Goal: Communication & Community: Connect with others

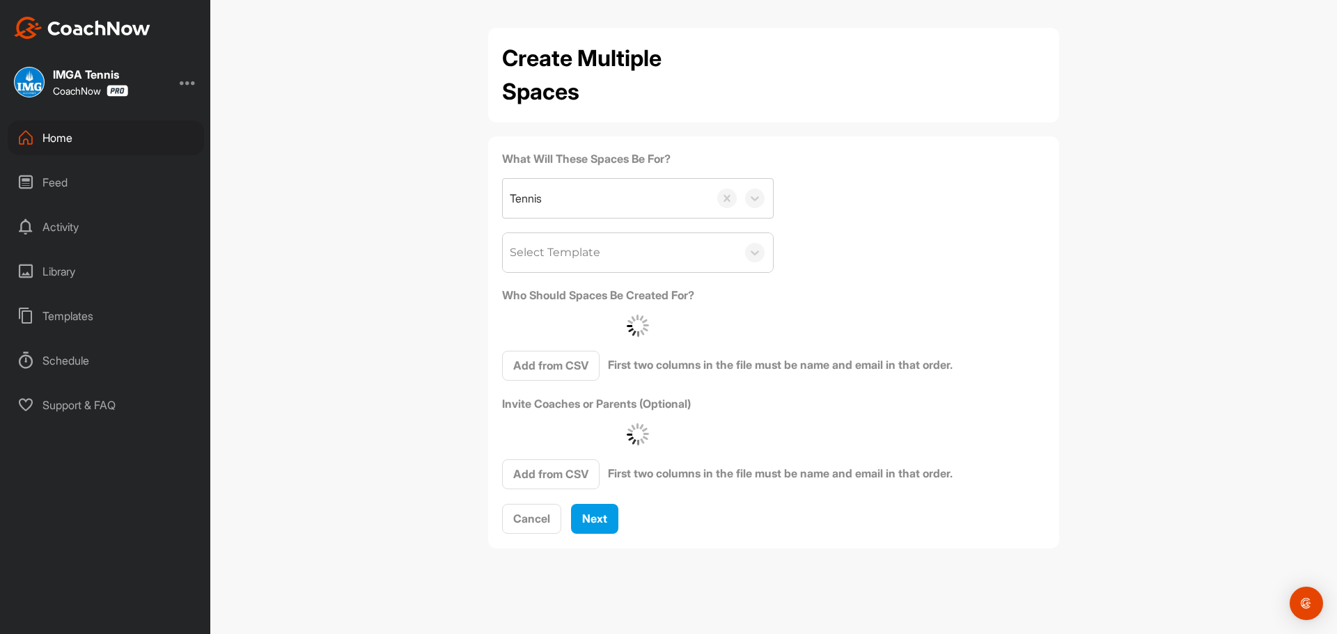
click at [93, 141] on div "Home" at bounding box center [106, 137] width 196 height 35
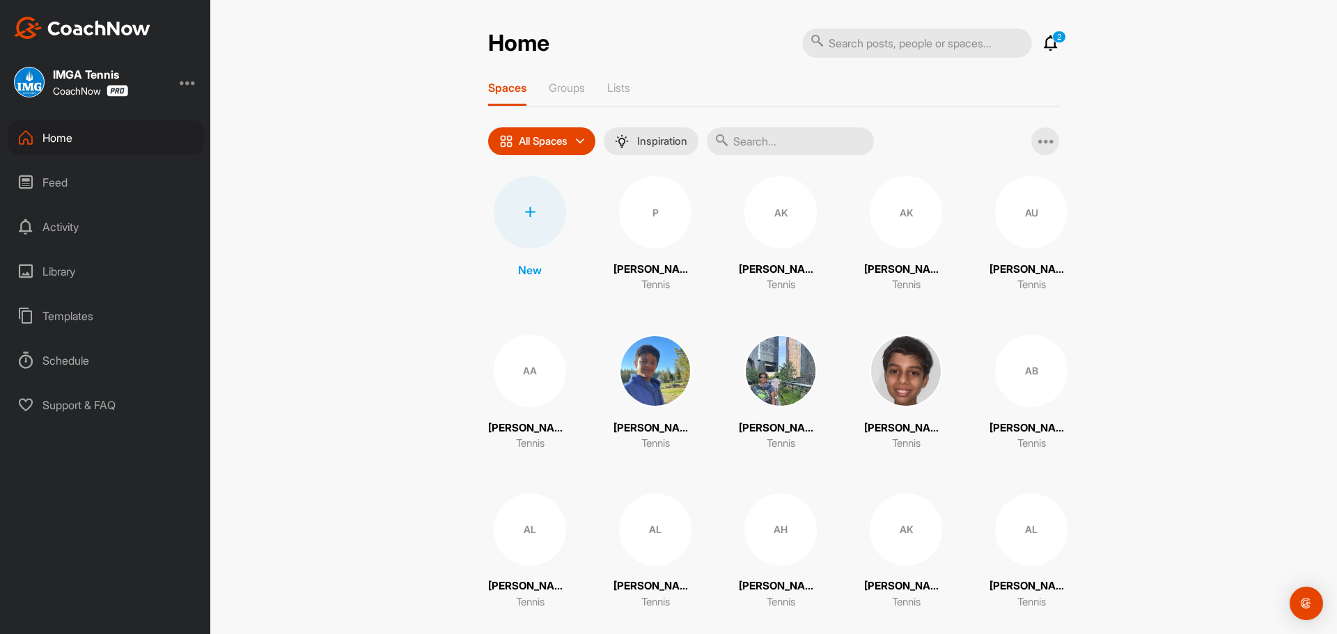
click at [822, 139] on input "text" at bounding box center [790, 141] width 167 height 28
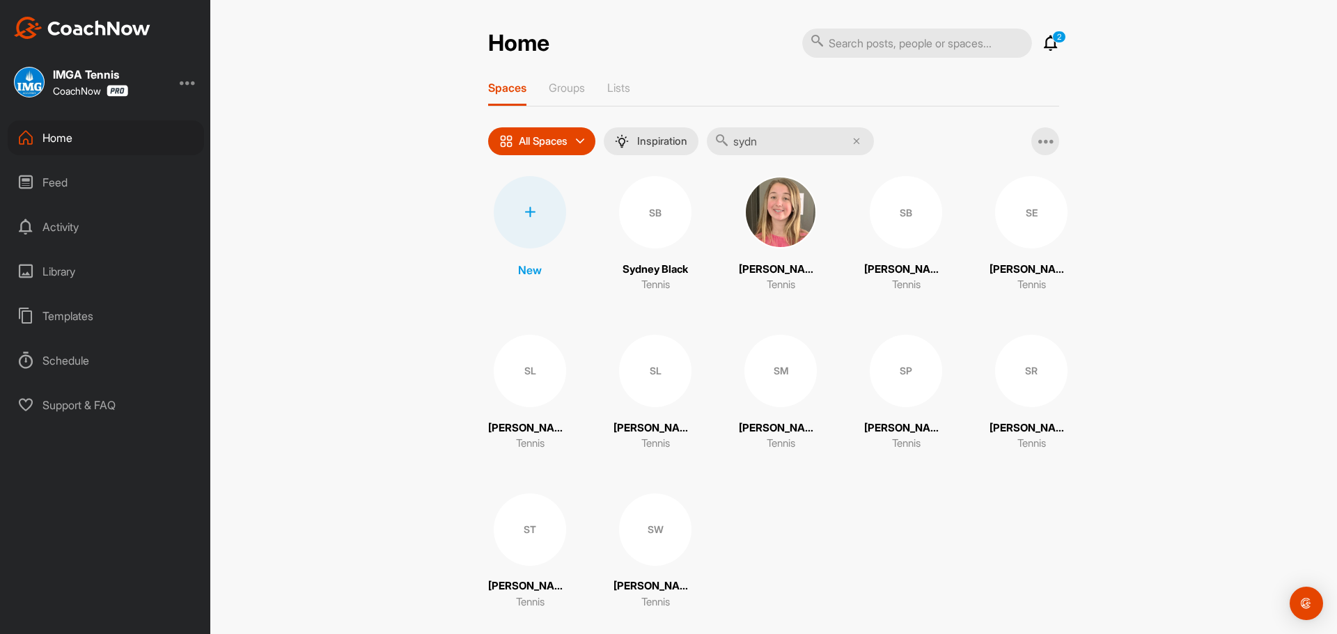
type input "sydn"
drag, startPoint x: 846, startPoint y: 373, endPoint x: 873, endPoint y: 384, distance: 29.4
click at [847, 374] on div "New SB [GEOGRAPHIC_DATA] Black Tennis [PERSON_NAME] Tennis SB [GEOGRAPHIC_DATA]…" at bounding box center [773, 393] width 571 height 434
click at [873, 384] on div "SP" at bounding box center [906, 371] width 72 height 72
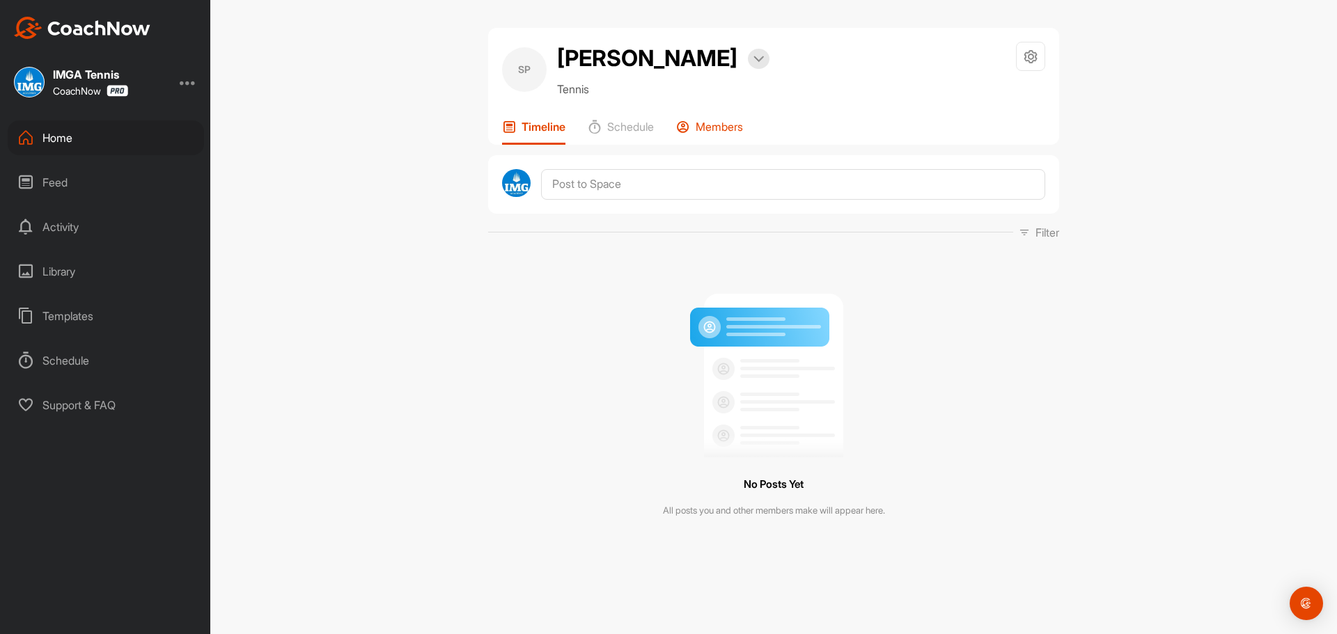
click at [717, 123] on p "Members" at bounding box center [719, 127] width 47 height 14
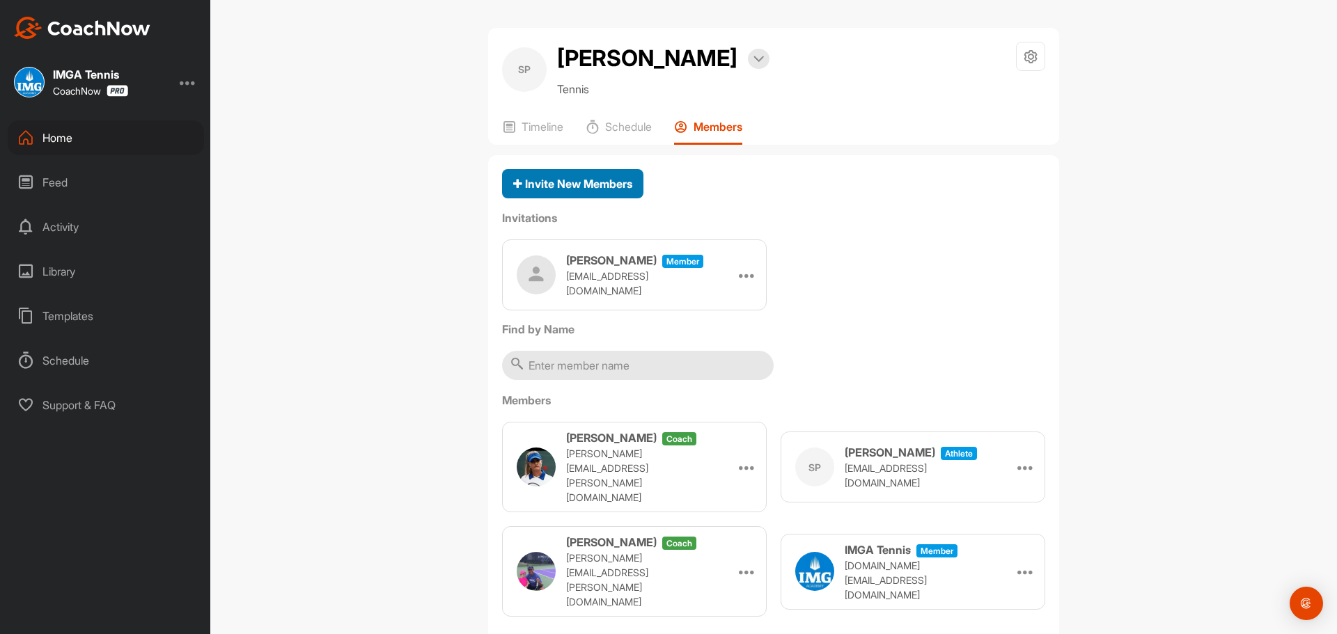
click at [600, 176] on div "Invite New Members" at bounding box center [572, 184] width 119 height 17
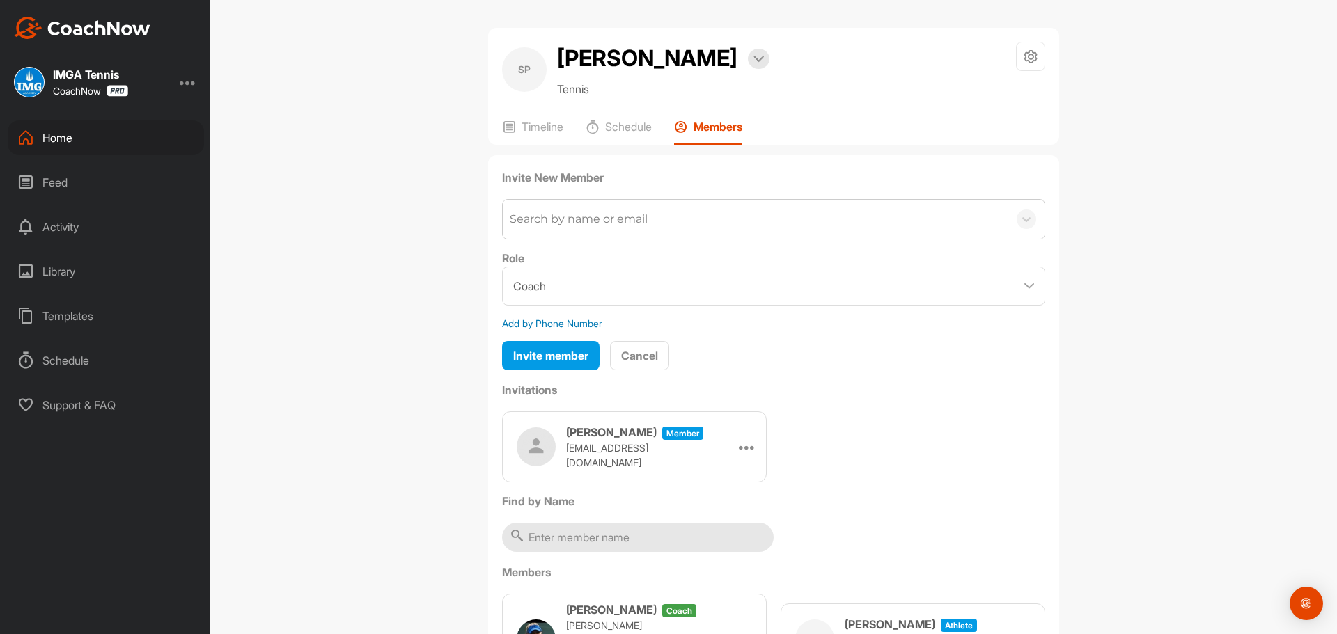
click at [572, 206] on div "Search by name or email" at bounding box center [756, 219] width 506 height 39
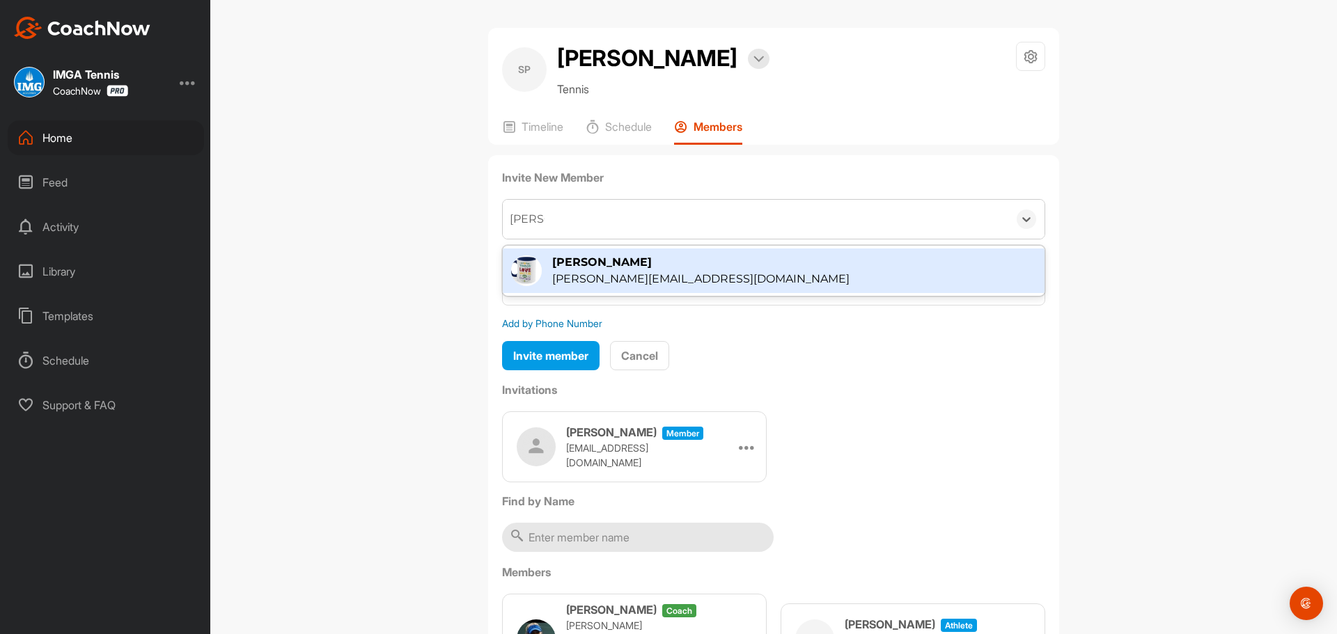
type input "[PERSON_NAME]"
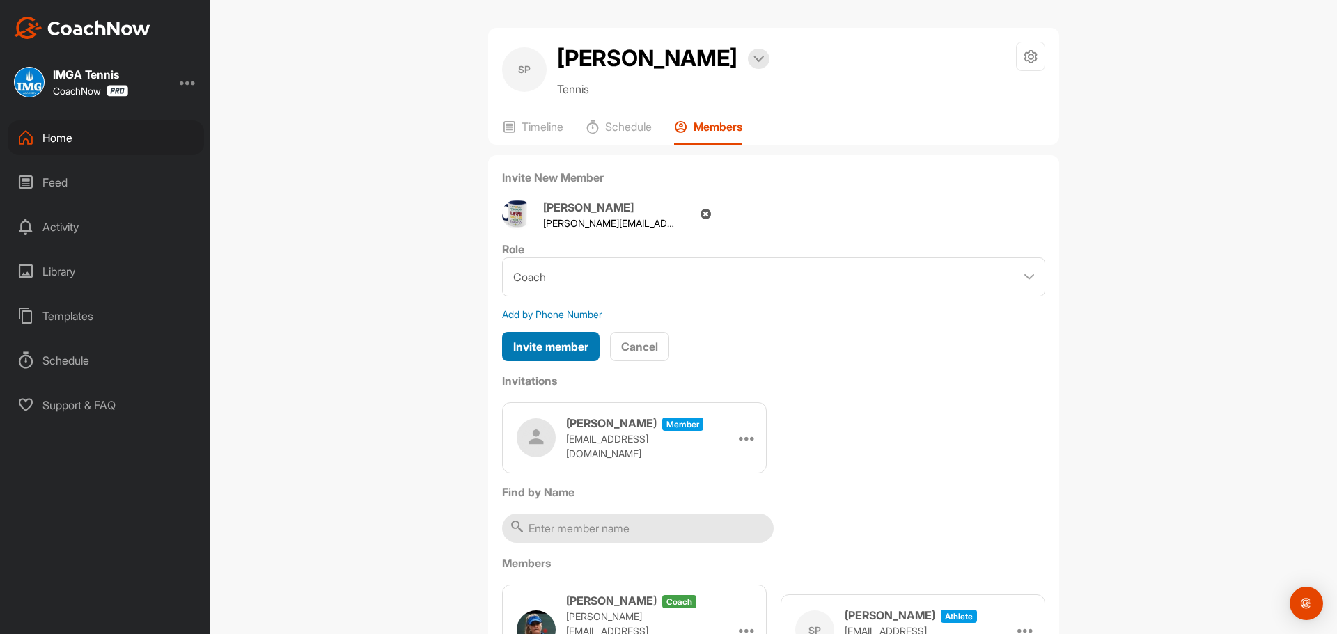
click at [584, 345] on span "Invite member" at bounding box center [550, 347] width 75 height 14
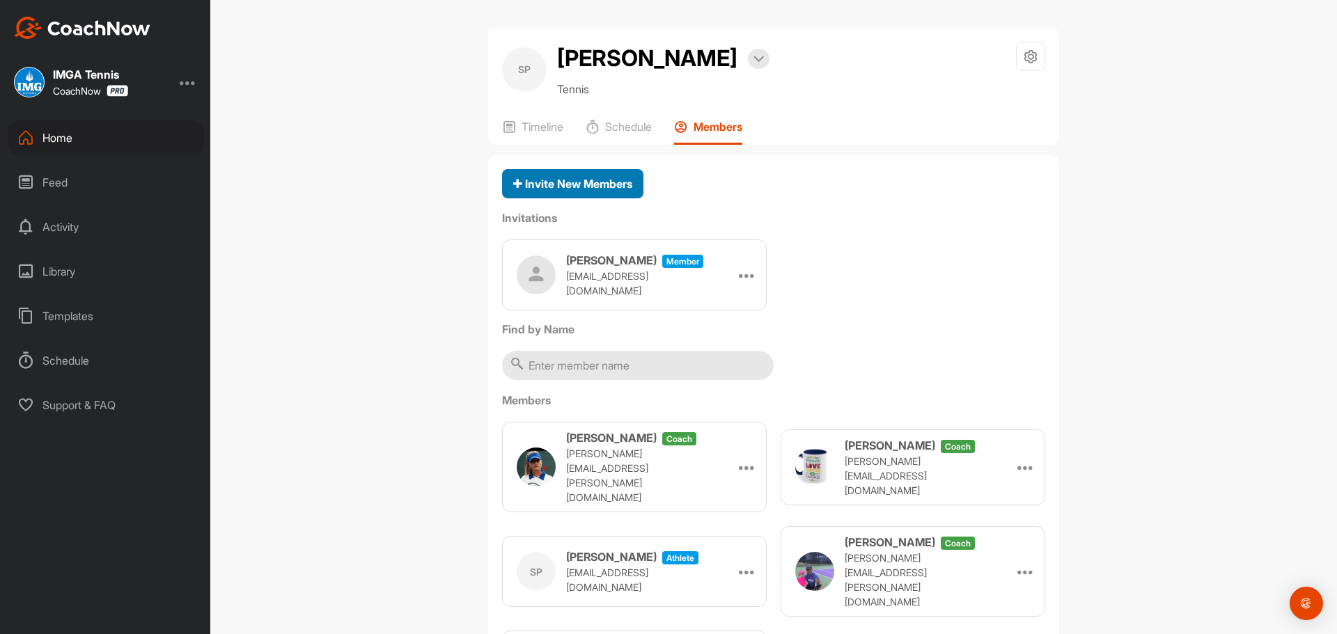
click at [598, 176] on div "Invite New Members" at bounding box center [572, 184] width 119 height 17
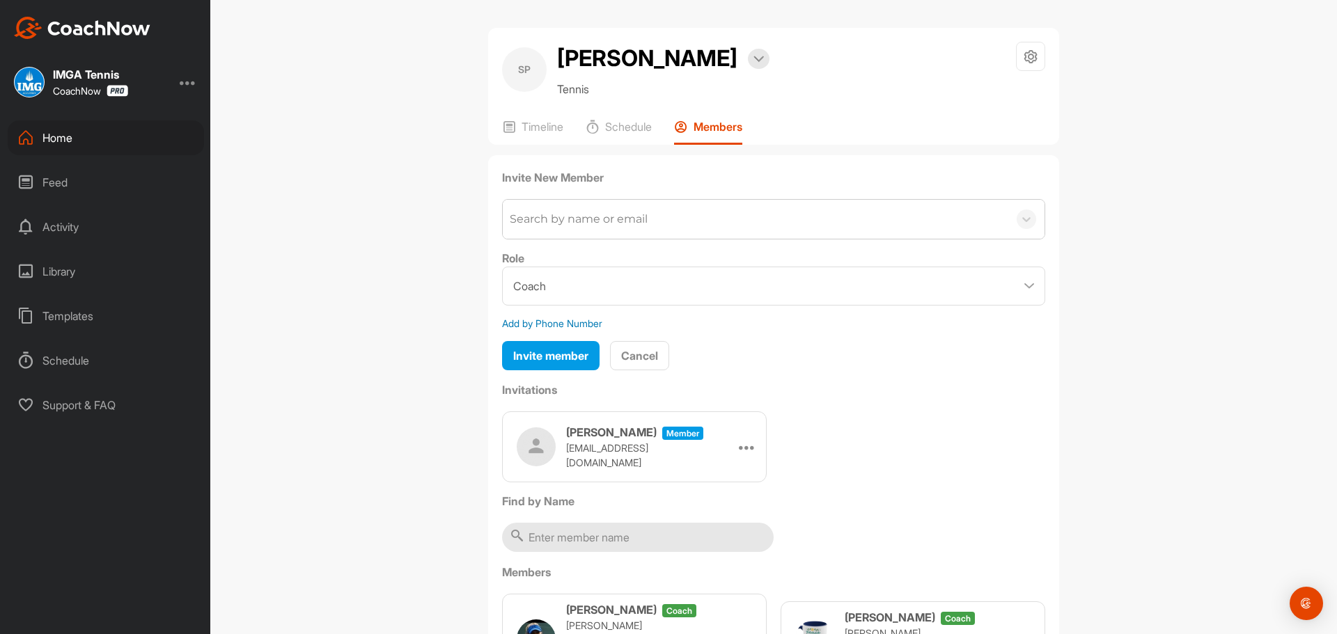
click at [614, 215] on div "Search by name or email" at bounding box center [579, 219] width 138 height 17
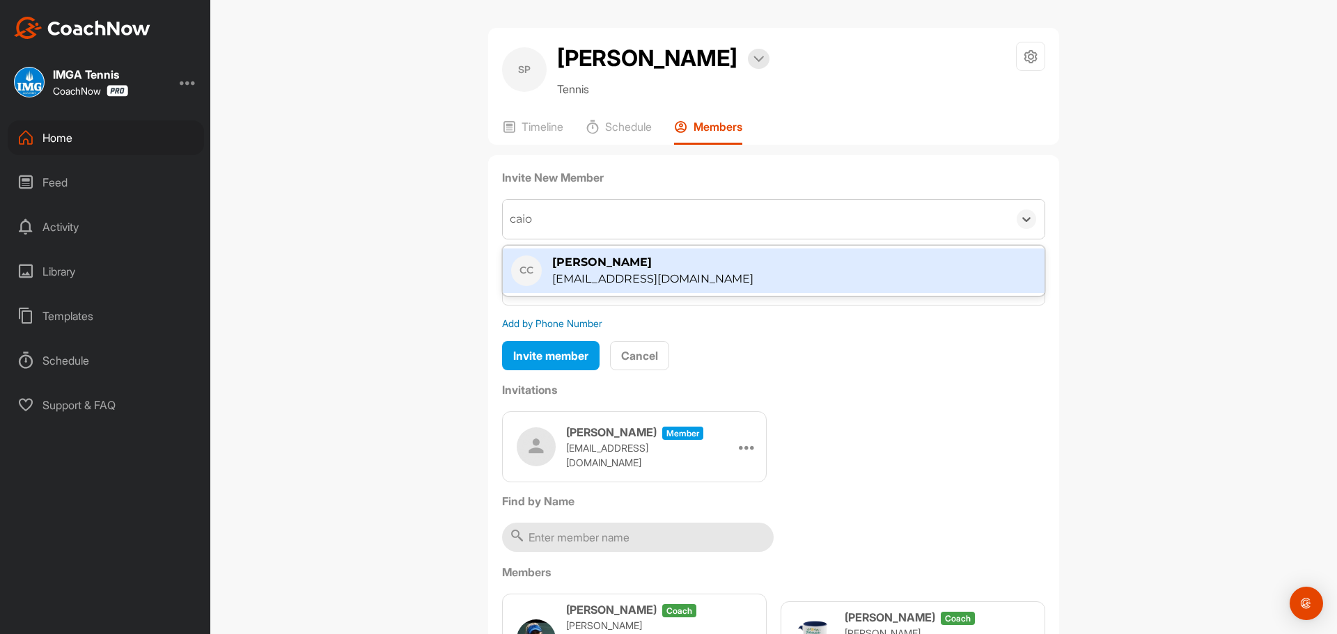
type input "caio"
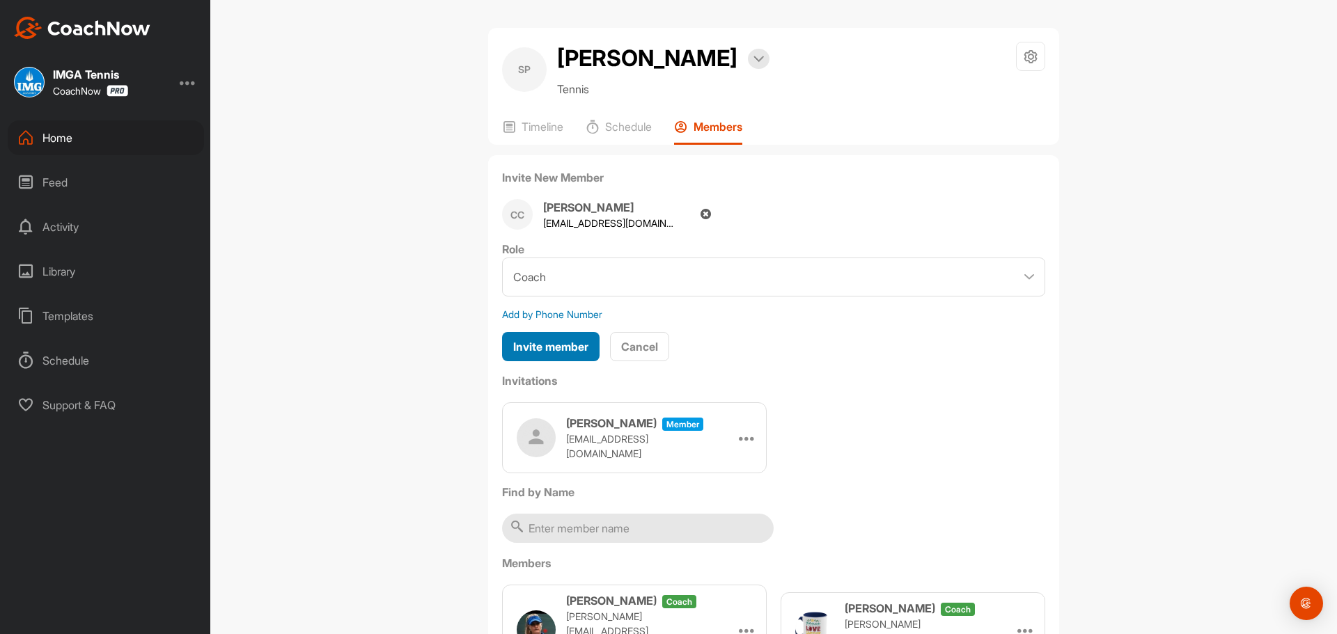
click at [540, 354] on div "Invite member" at bounding box center [550, 346] width 75 height 17
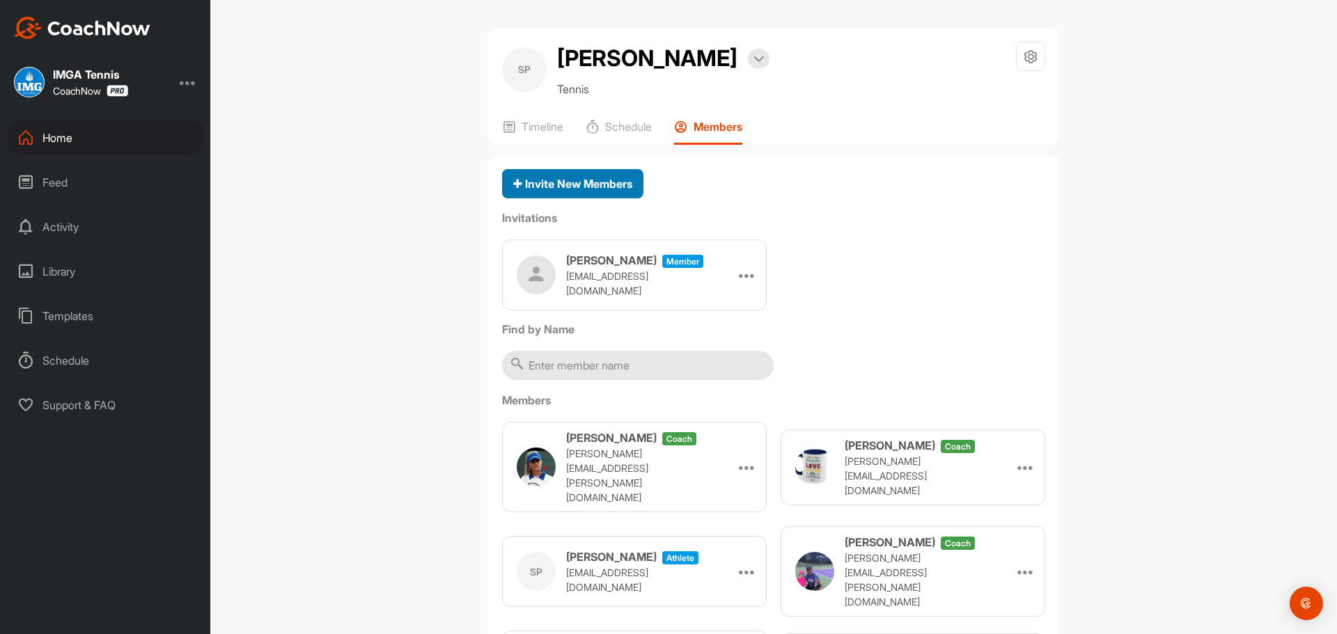
click at [559, 177] on span "Invite New Members" at bounding box center [572, 184] width 119 height 14
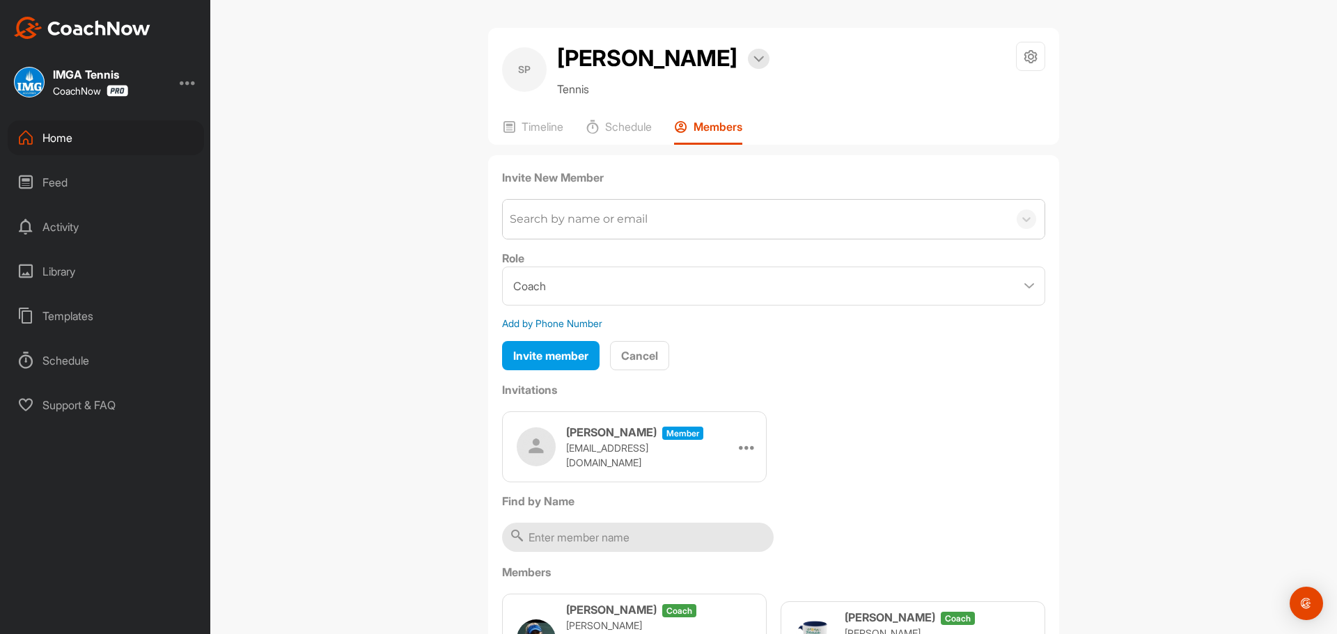
click at [568, 218] on div "Search by name or email" at bounding box center [579, 219] width 138 height 17
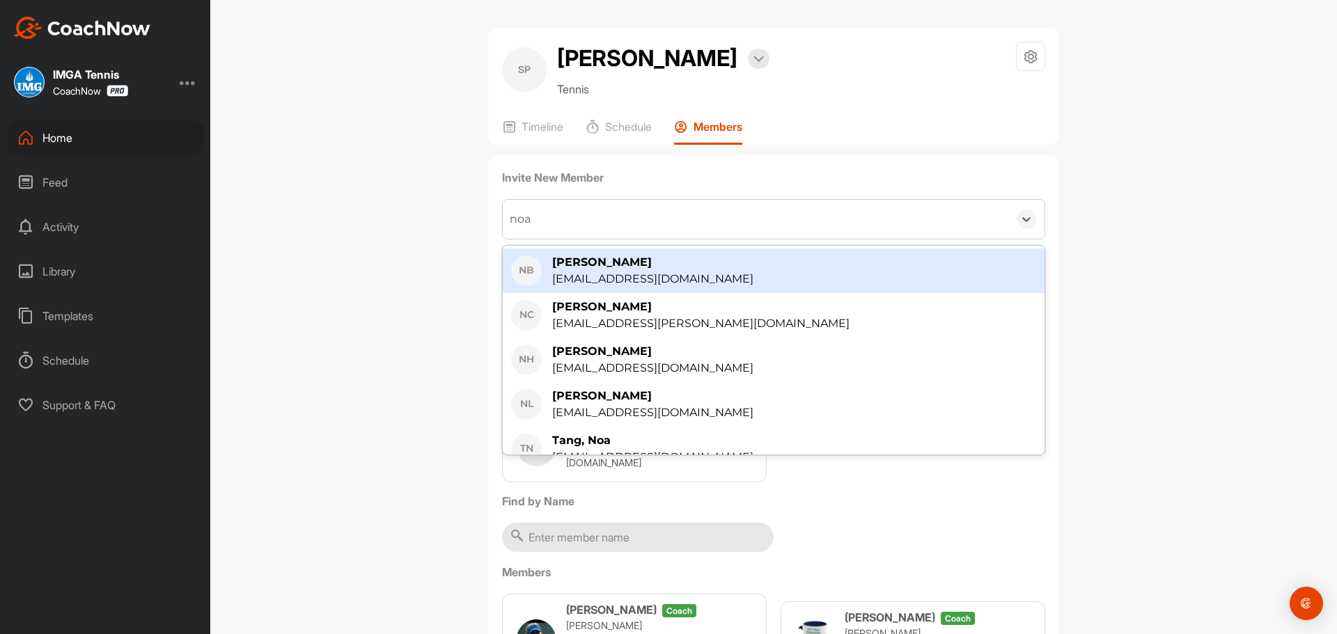
type input "noa c"
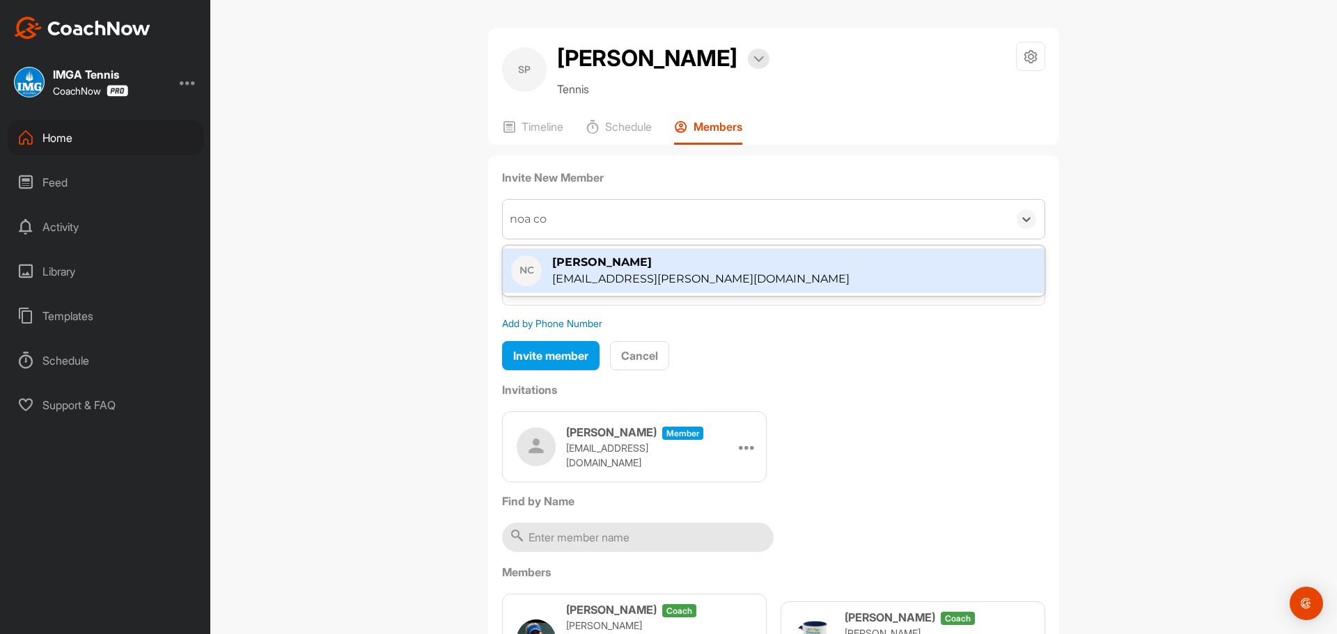
click at [569, 260] on div "[PERSON_NAME]" at bounding box center [700, 262] width 297 height 17
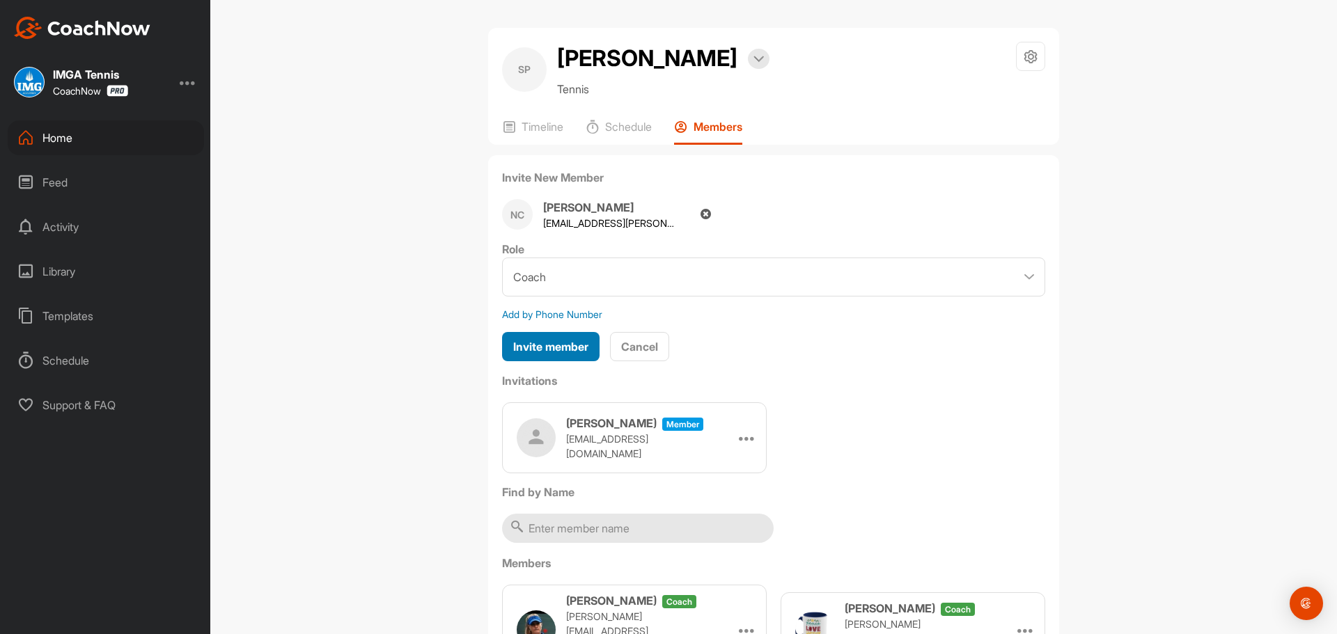
click at [566, 347] on span "Invite member" at bounding box center [550, 347] width 75 height 14
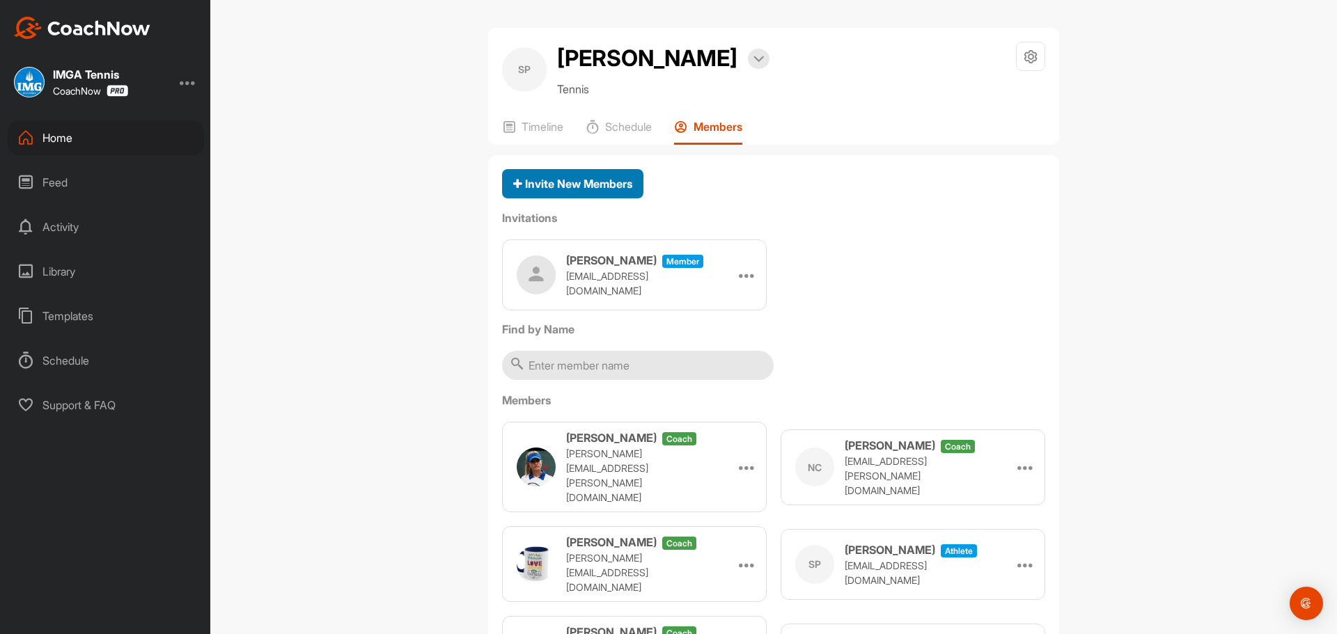
click at [588, 190] on span "Invite New Members" at bounding box center [572, 184] width 119 height 14
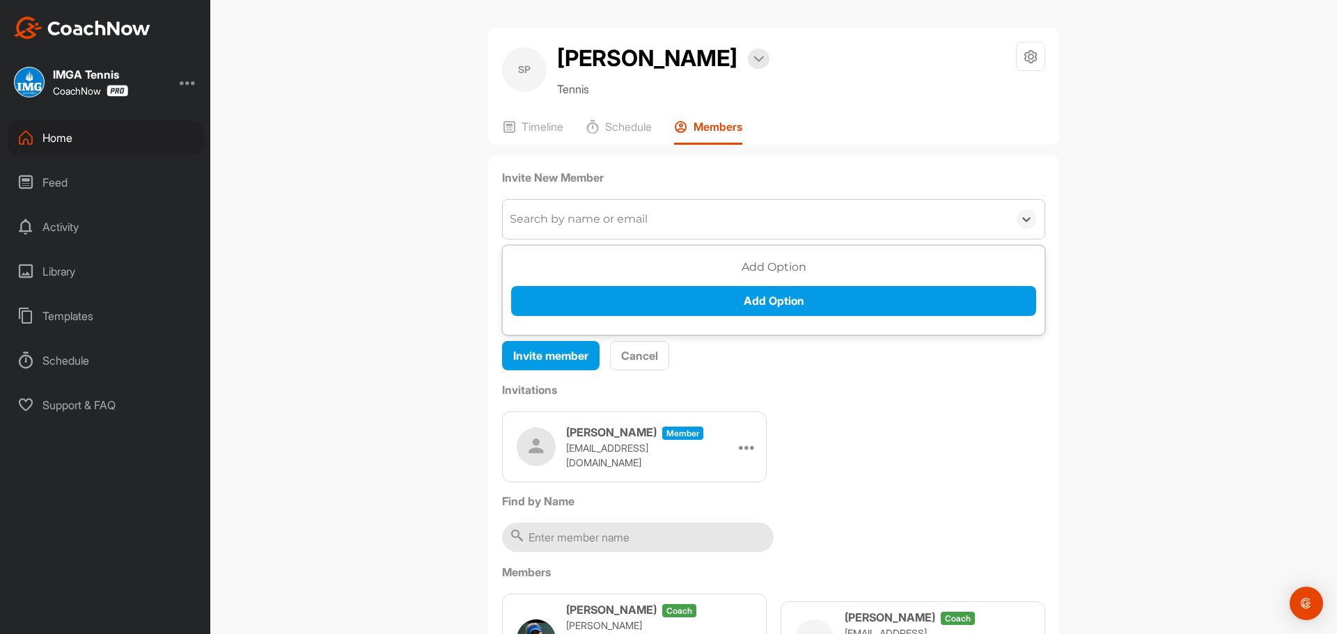
click at [583, 219] on div "Search by name or email" at bounding box center [579, 219] width 138 height 17
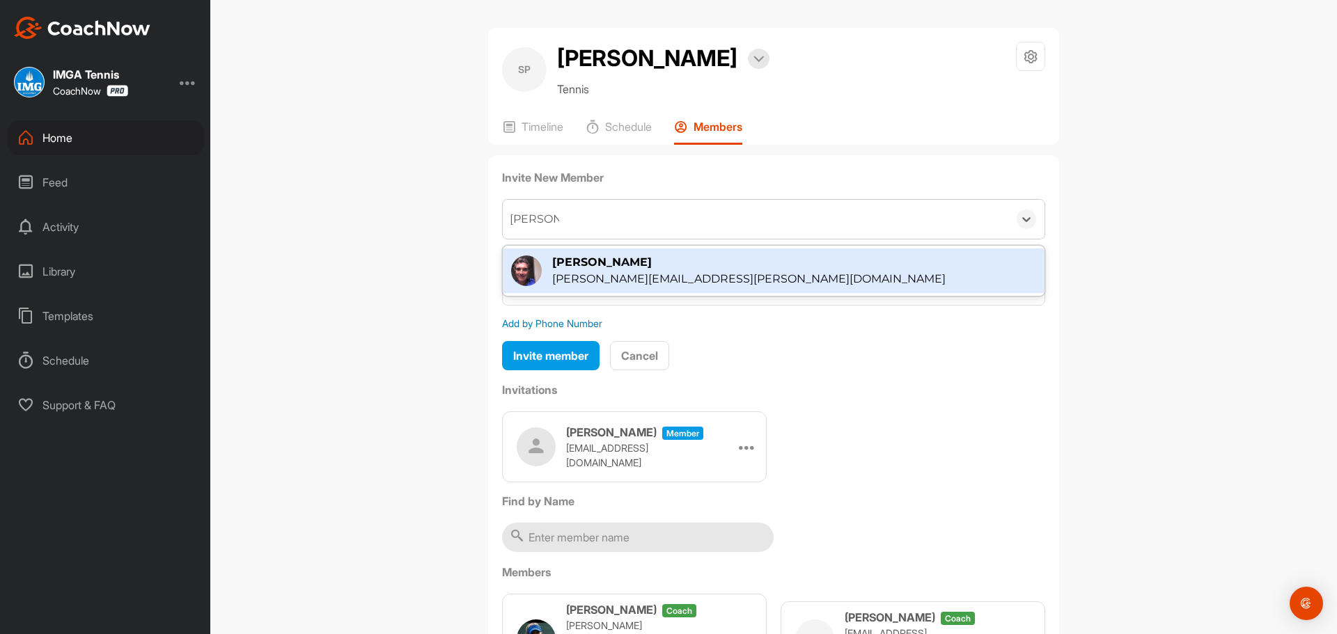
type input "[PERSON_NAME]"
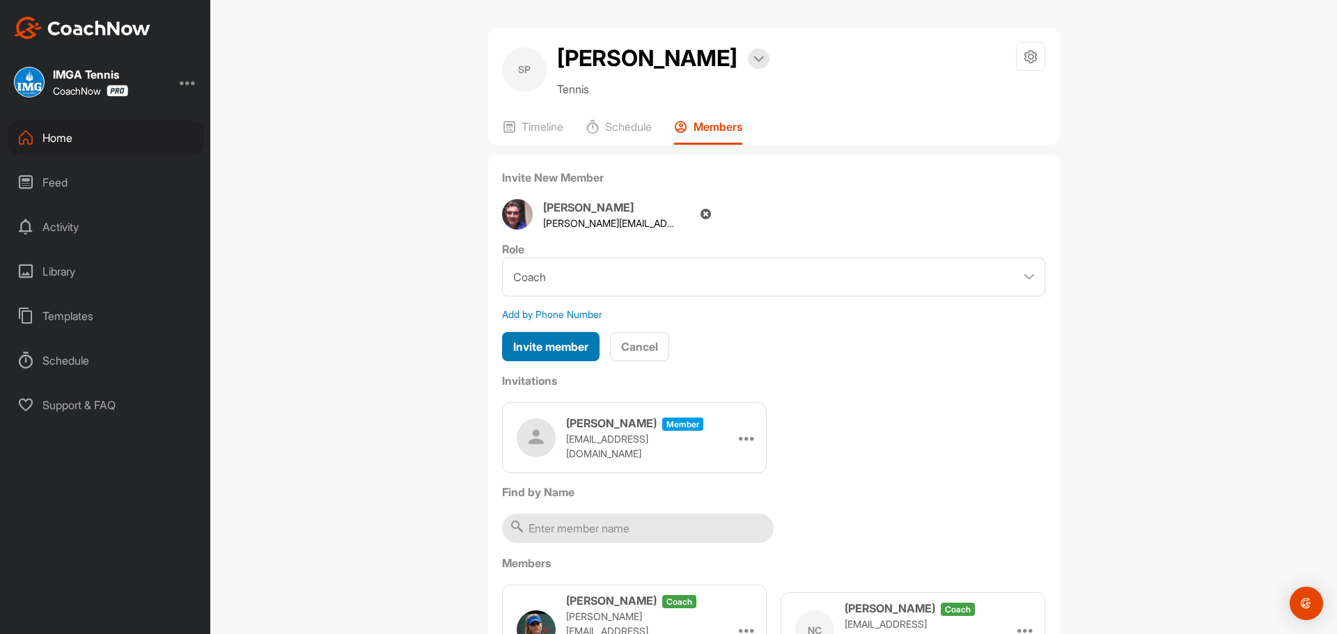
click at [563, 356] on button "Invite member" at bounding box center [551, 347] width 98 height 30
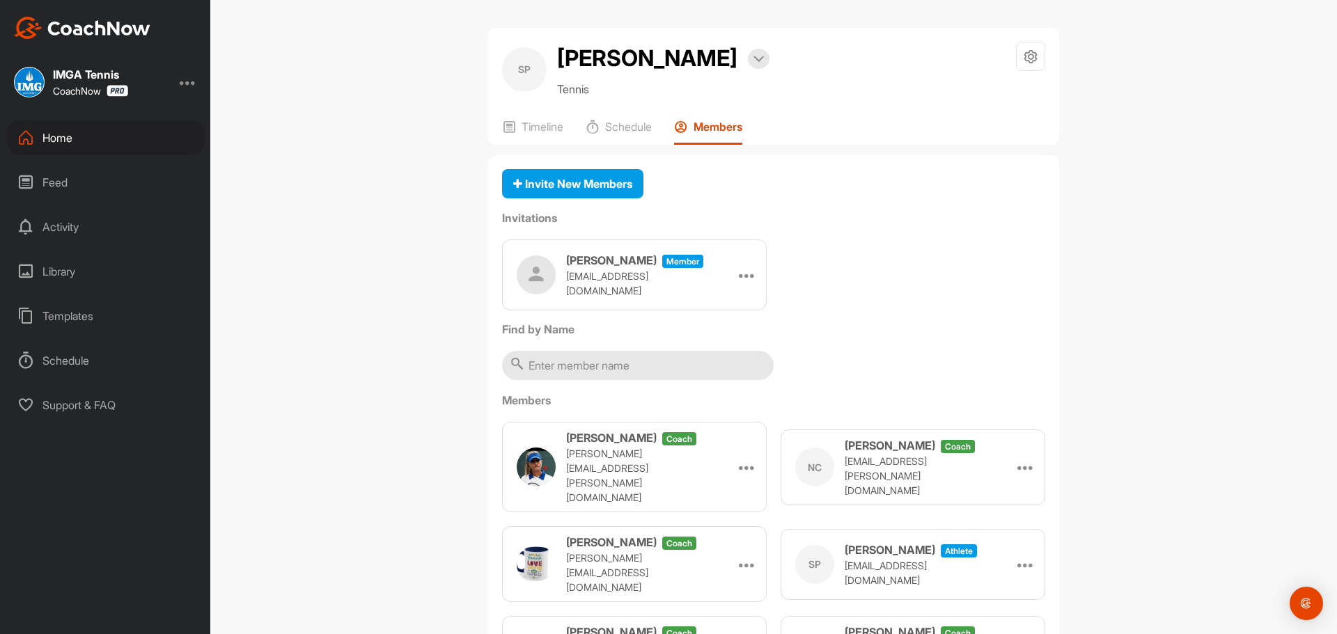
click at [113, 139] on div "Home" at bounding box center [106, 137] width 196 height 35
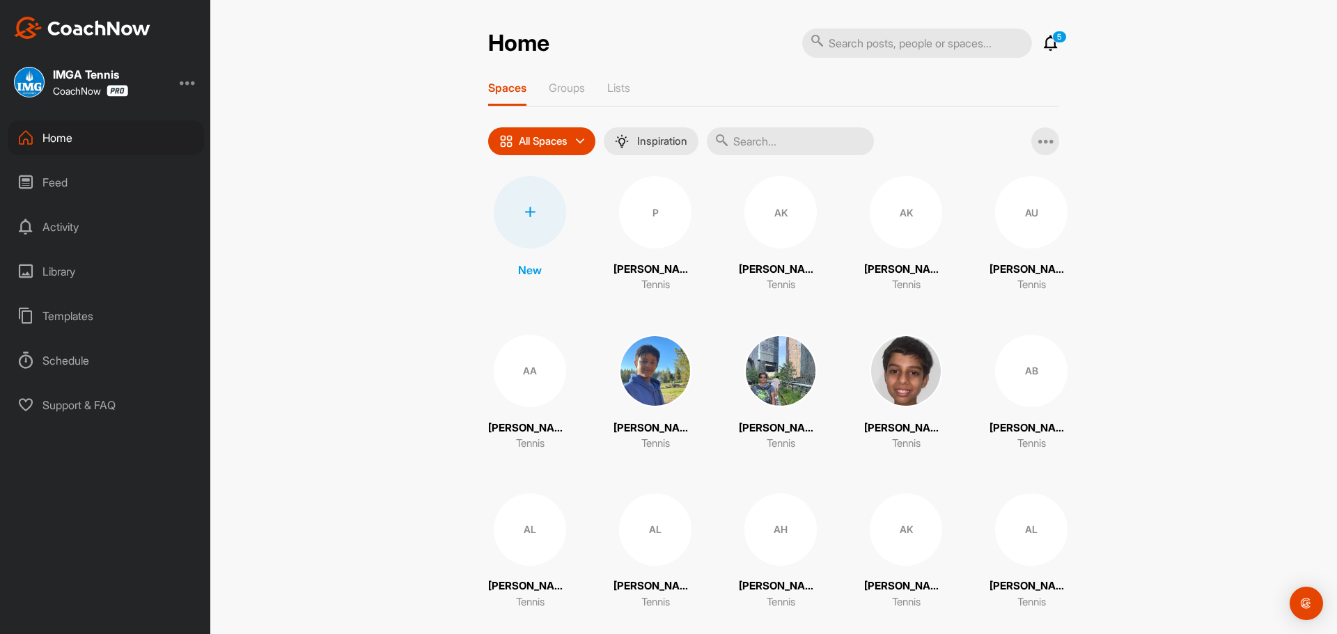
click at [813, 153] on input "text" at bounding box center [790, 141] width 167 height 28
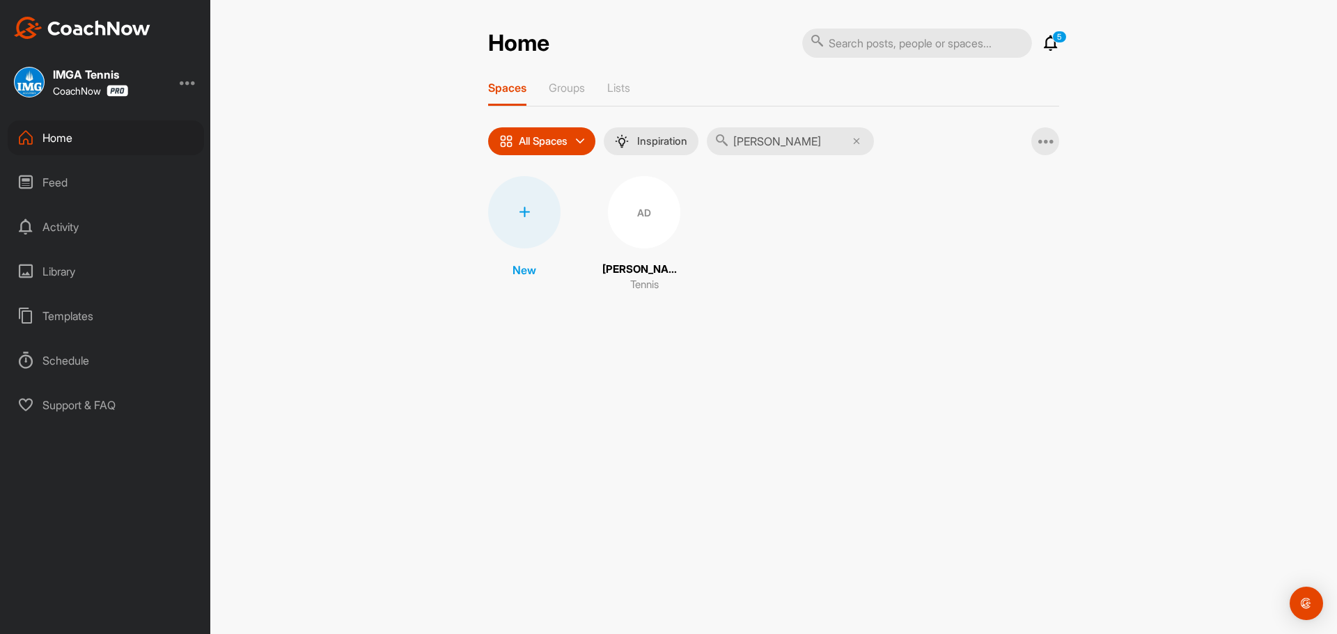
type input "[PERSON_NAME]"
click at [643, 210] on div "AD" at bounding box center [644, 212] width 72 height 72
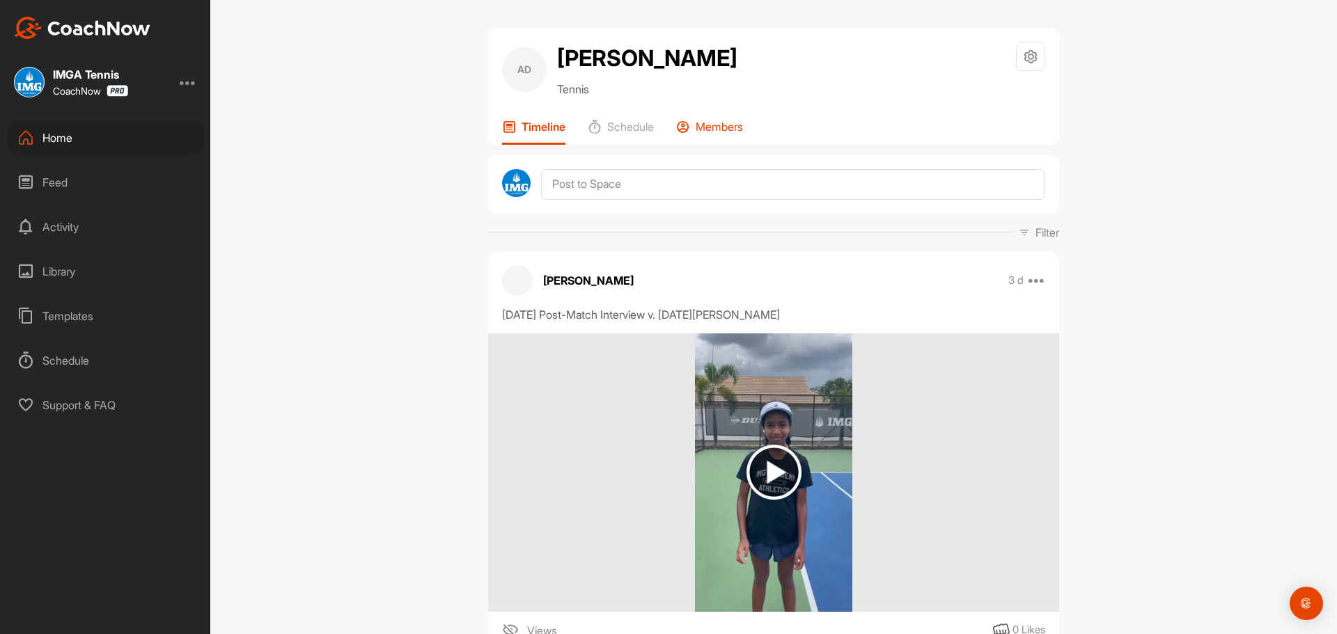
click at [723, 134] on p "Members" at bounding box center [719, 127] width 47 height 14
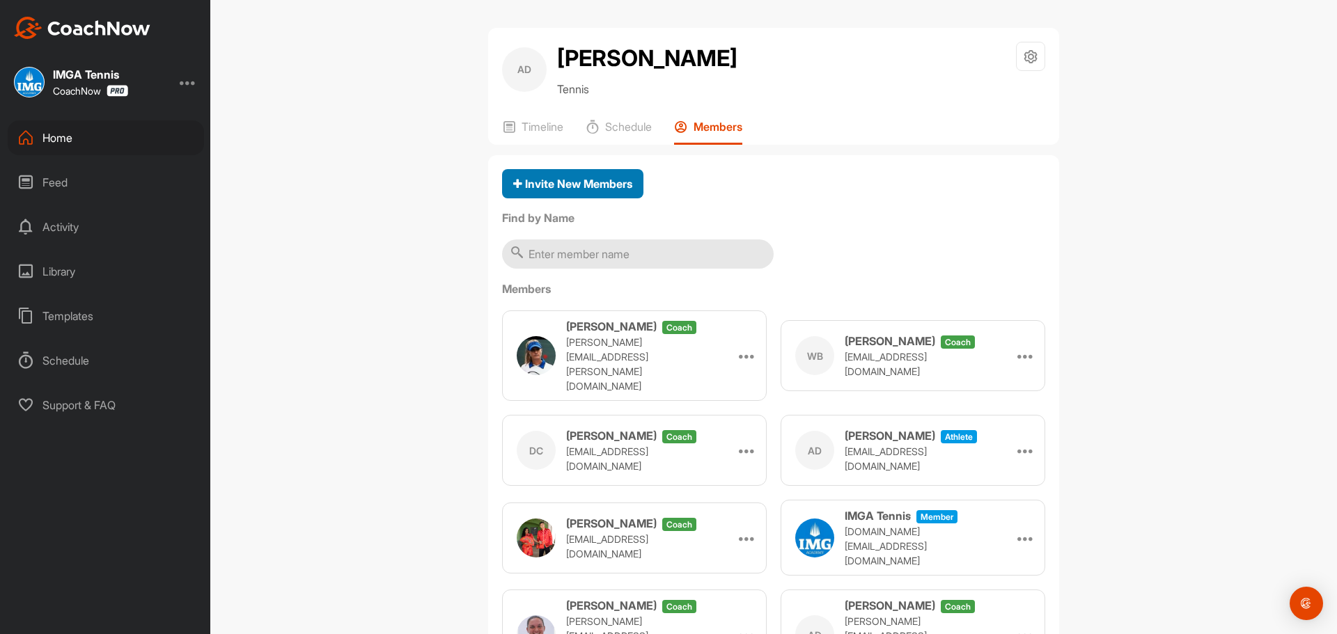
click at [631, 199] on button "Invite New Members" at bounding box center [572, 184] width 141 height 30
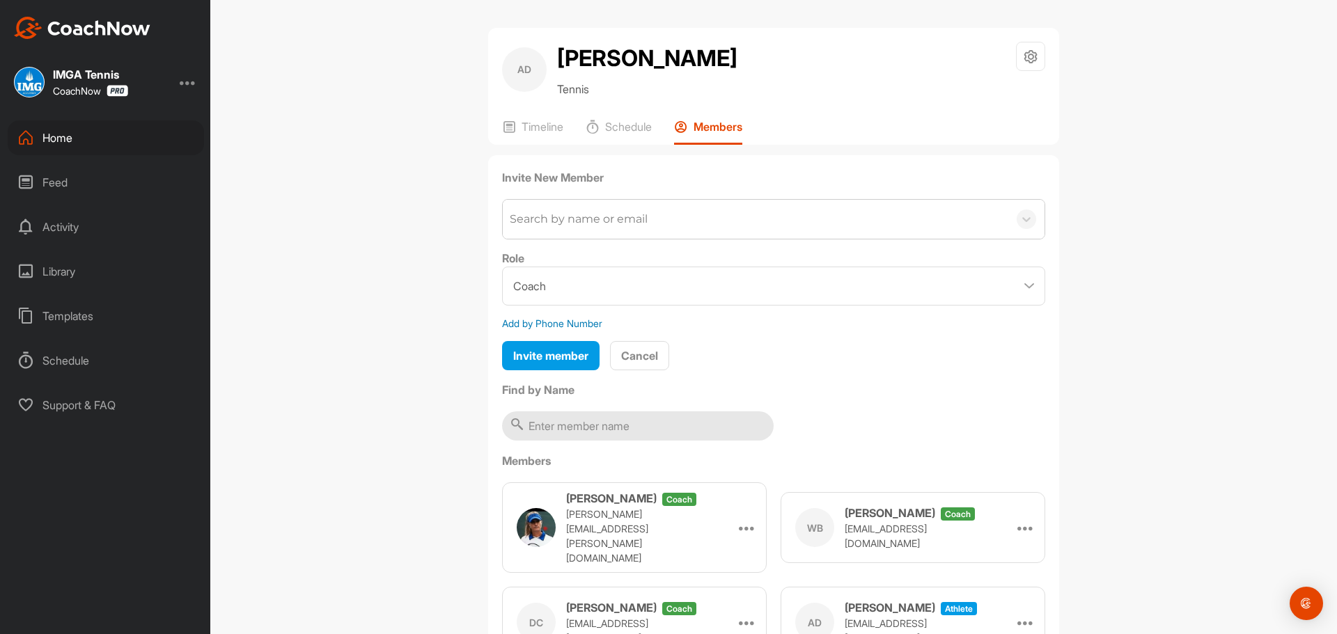
click at [634, 228] on div "Search by name or email" at bounding box center [579, 219] width 138 height 17
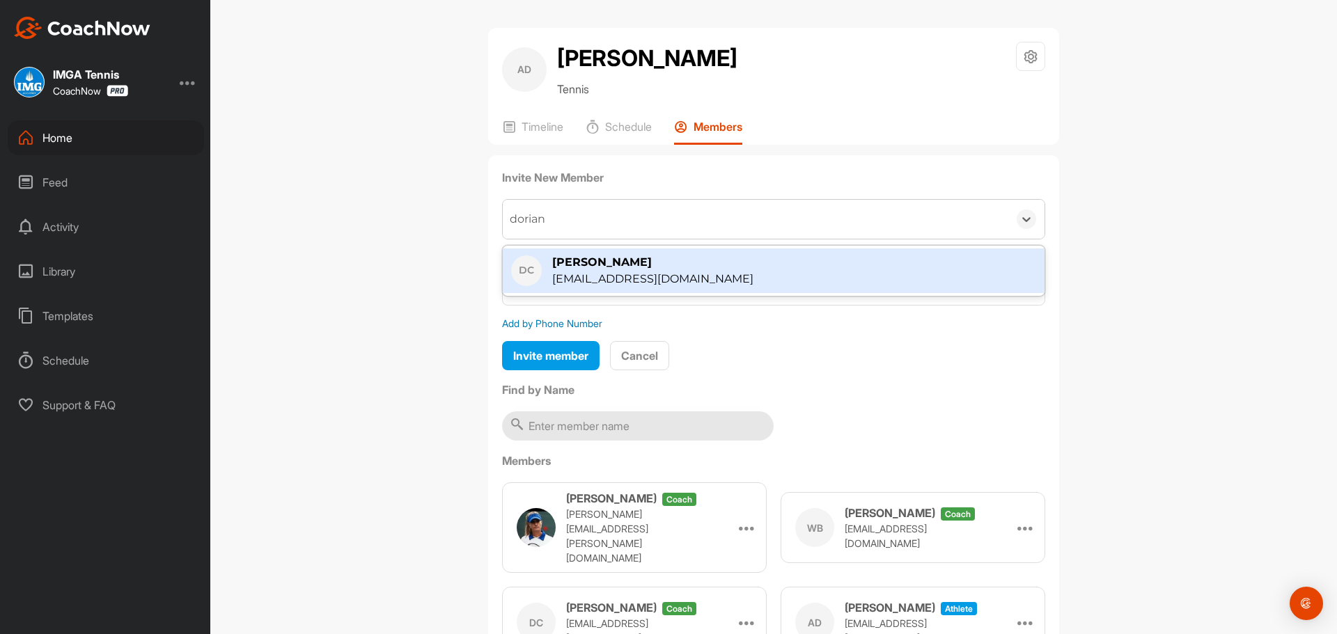
type input "dorian"
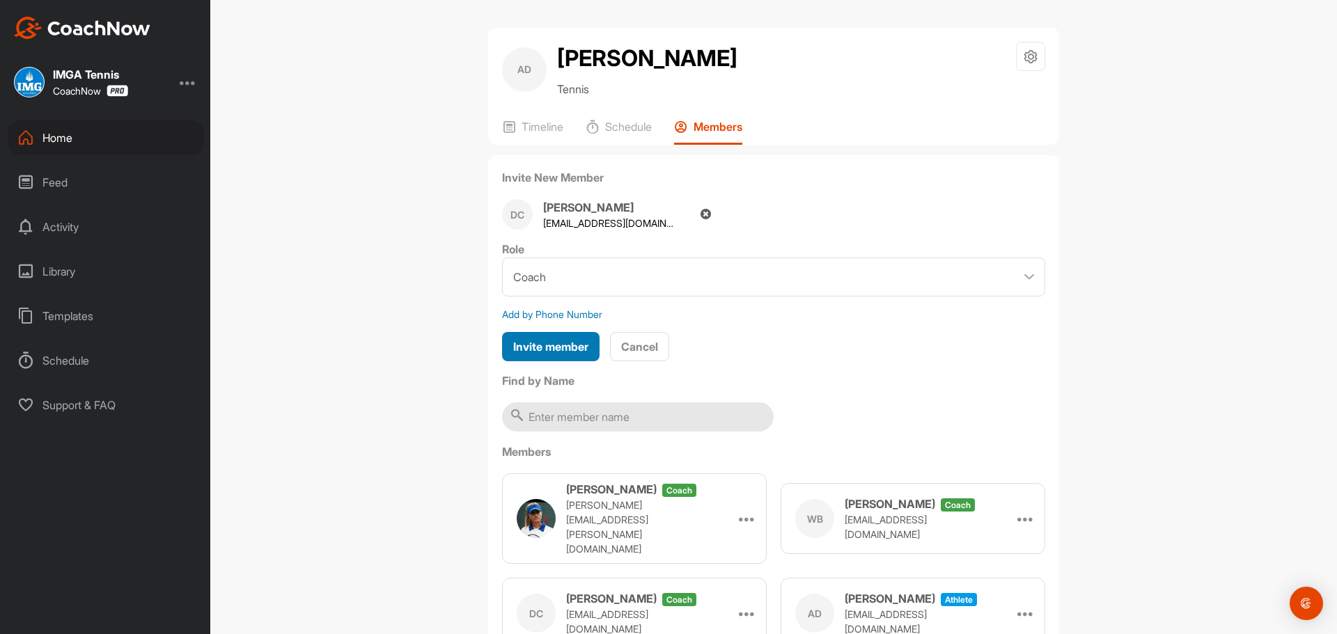
click at [578, 354] on span "Invite member" at bounding box center [550, 347] width 75 height 14
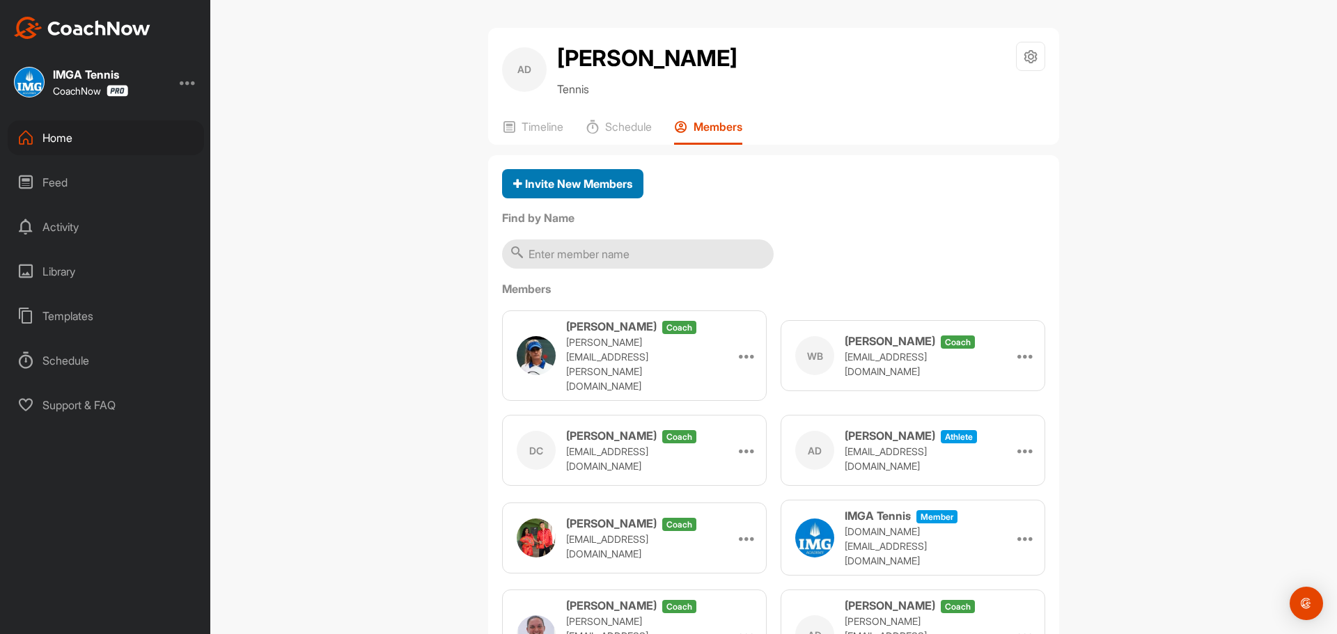
click at [513, 190] on icon "button" at bounding box center [517, 184] width 9 height 12
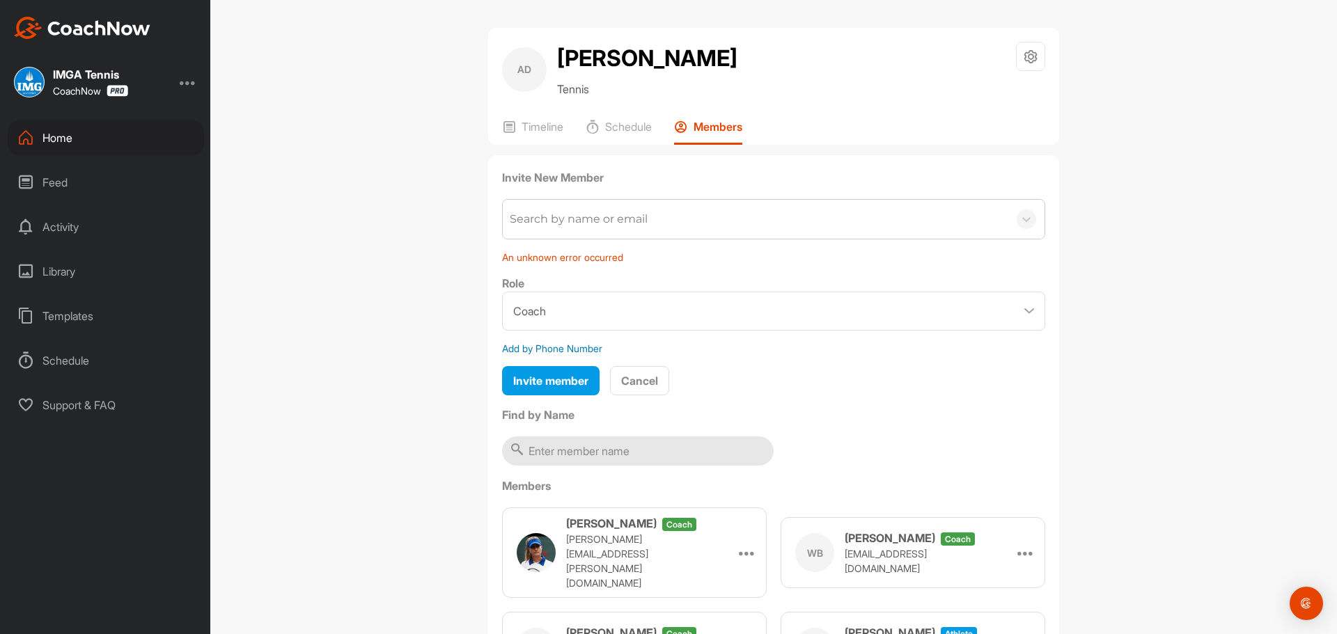
click at [569, 228] on div "Search by name or email" at bounding box center [579, 219] width 138 height 17
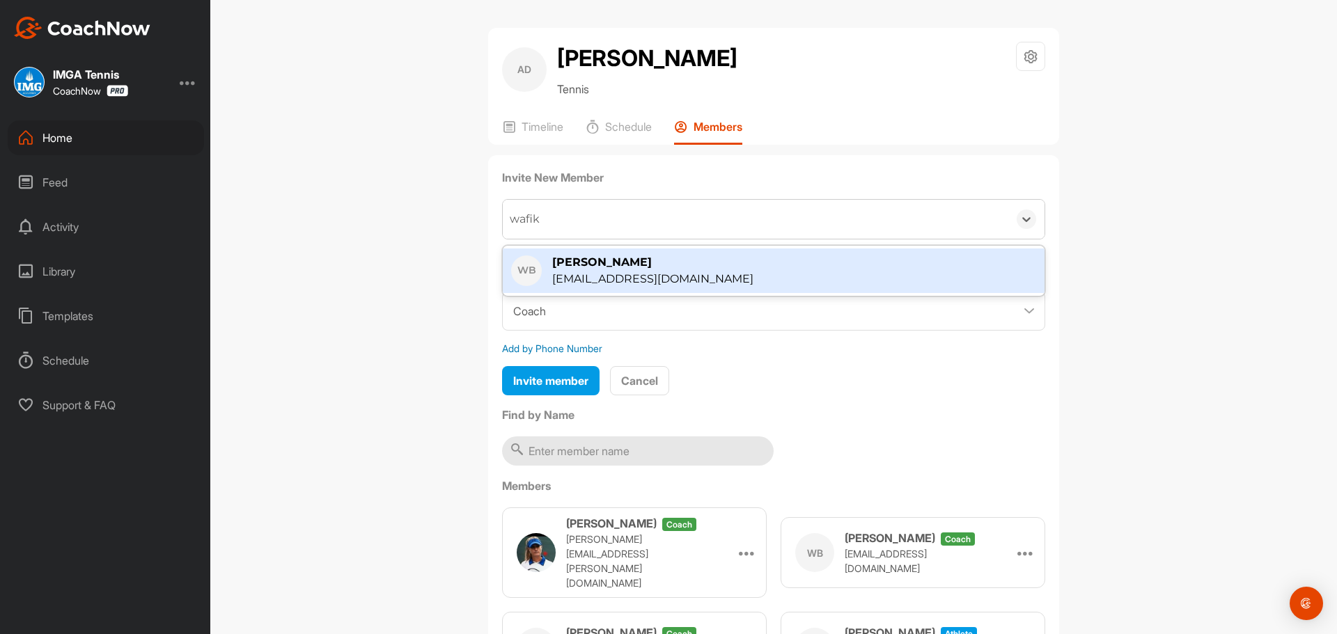
type input "wafik"
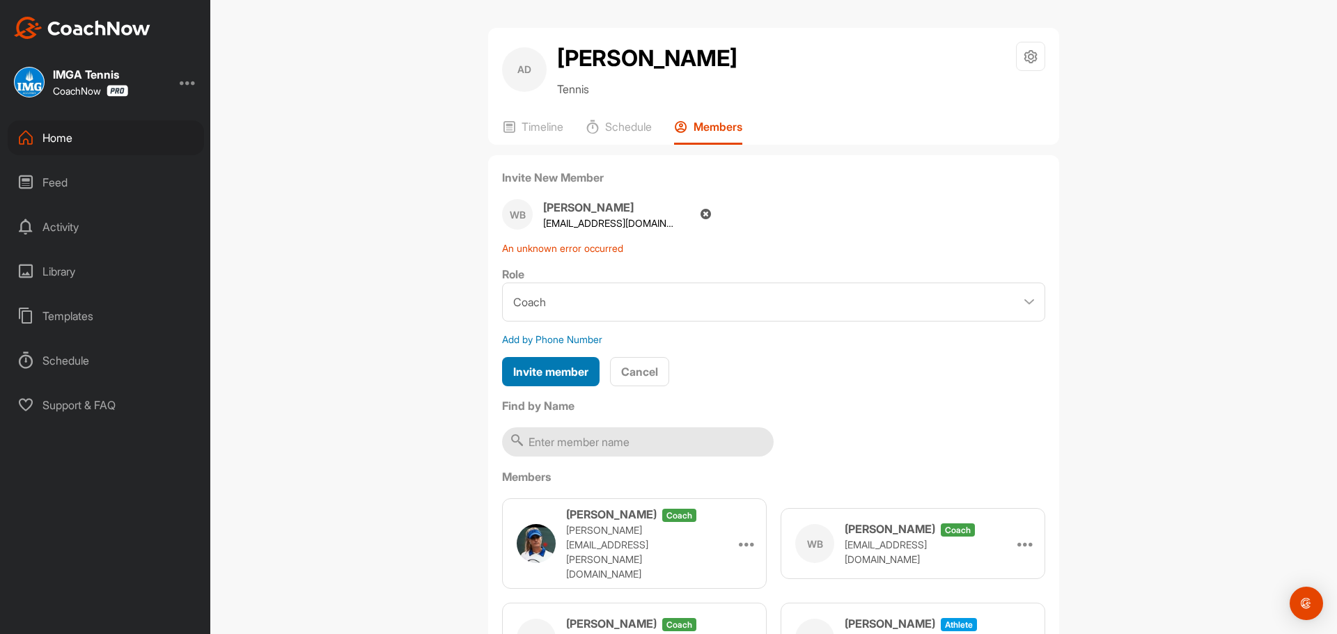
click at [572, 379] on span "Invite member" at bounding box center [550, 372] width 75 height 14
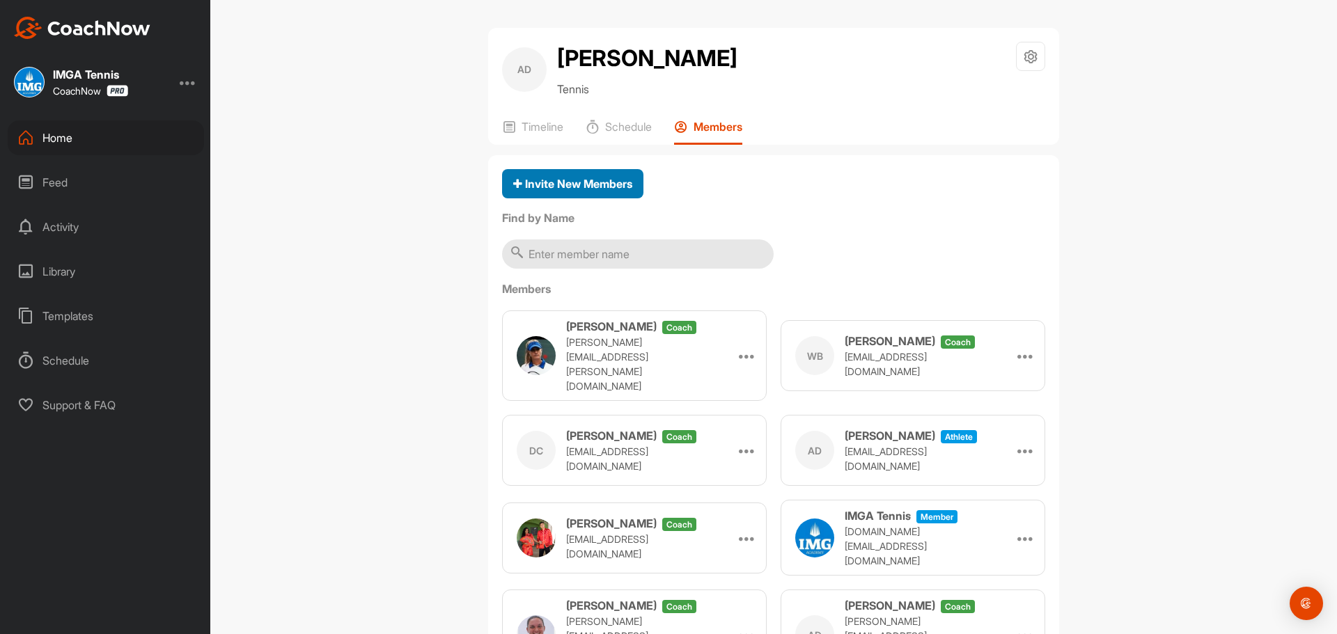
click at [559, 199] on button "Invite New Members" at bounding box center [572, 184] width 141 height 30
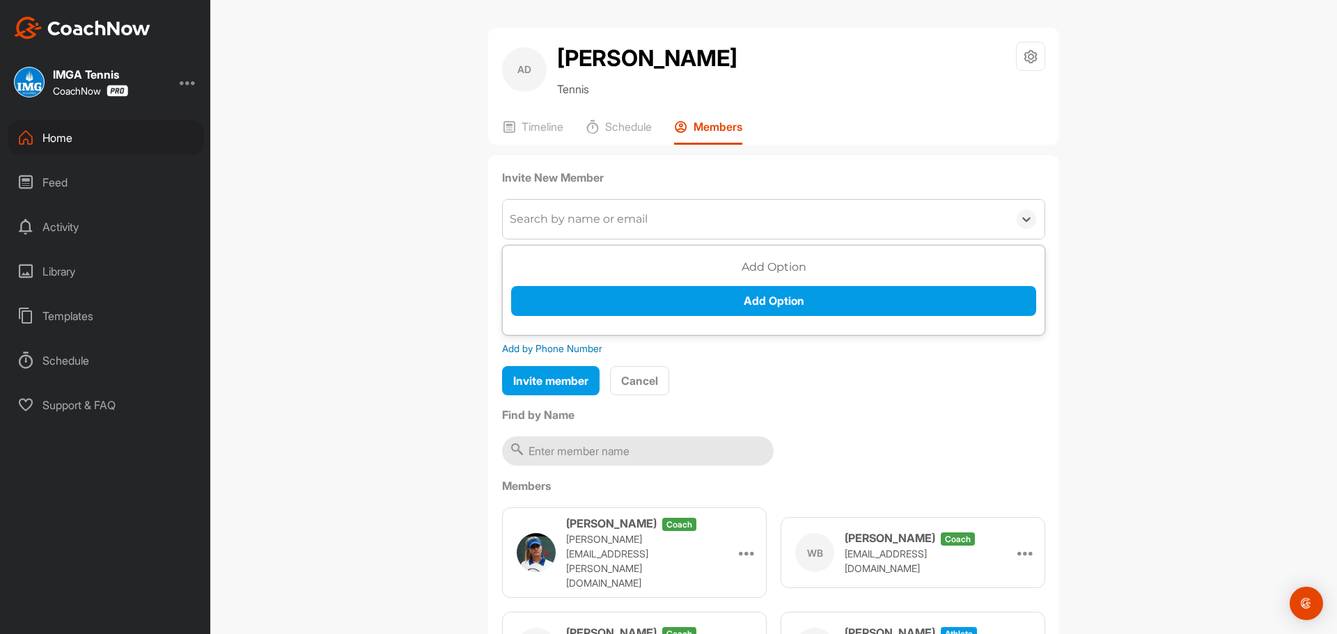
click at [575, 228] on div "Search by name or email" at bounding box center [579, 219] width 138 height 17
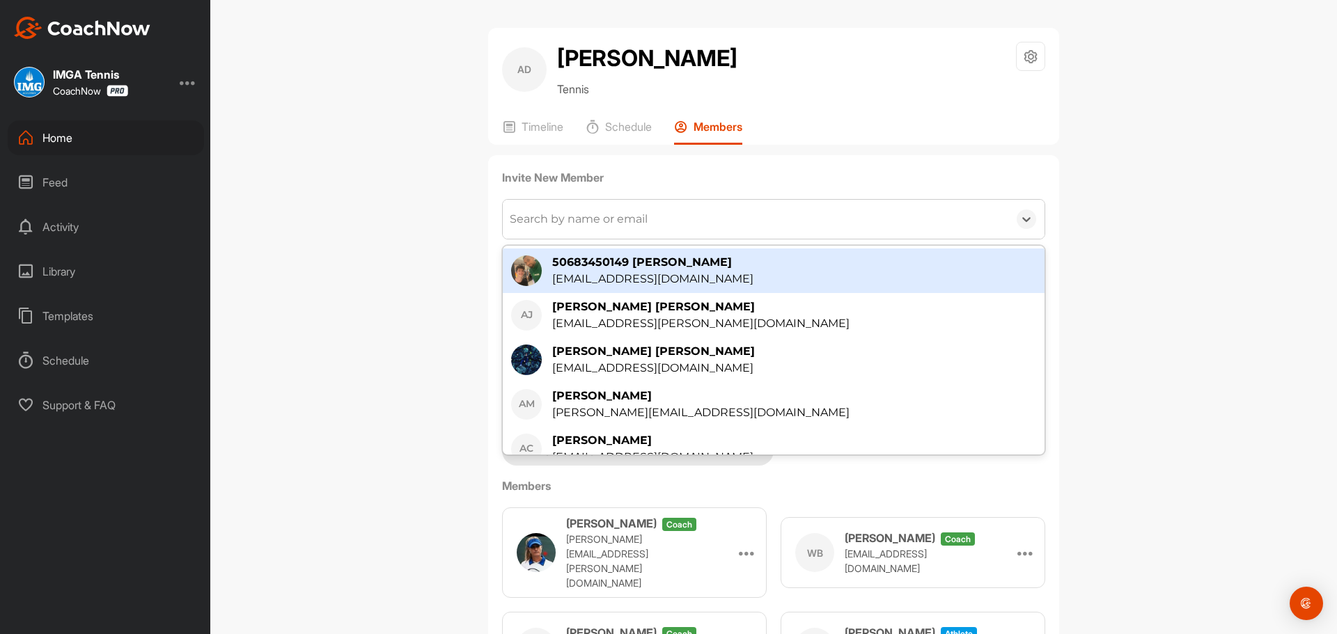
click at [577, 228] on div "Search by name or email" at bounding box center [579, 219] width 138 height 17
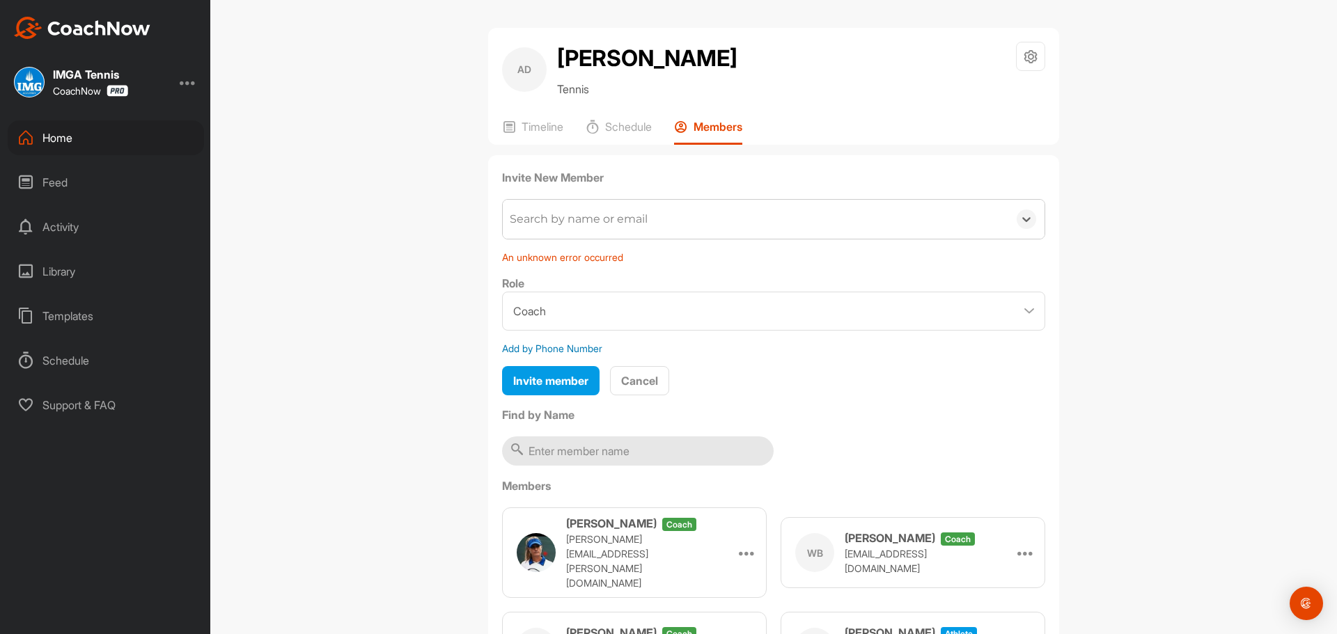
click at [577, 228] on div "Search by name or email" at bounding box center [579, 219] width 138 height 17
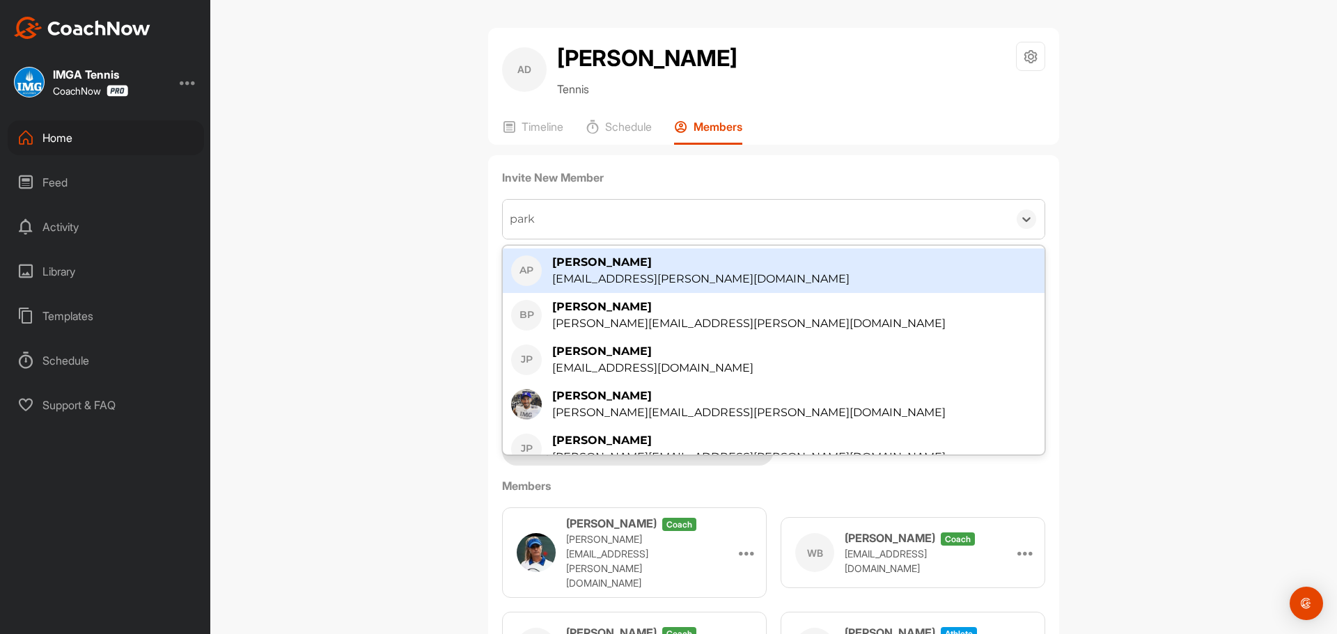
type input "park"
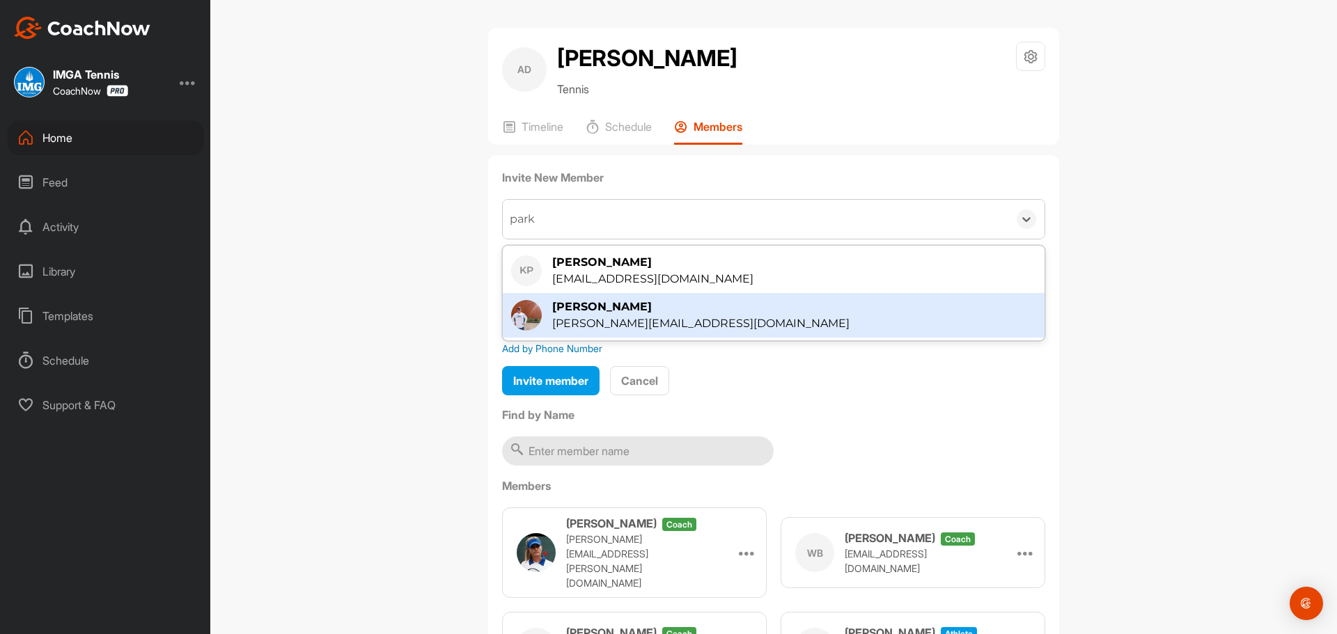
click at [564, 315] on div "[PERSON_NAME]" at bounding box center [700, 307] width 297 height 17
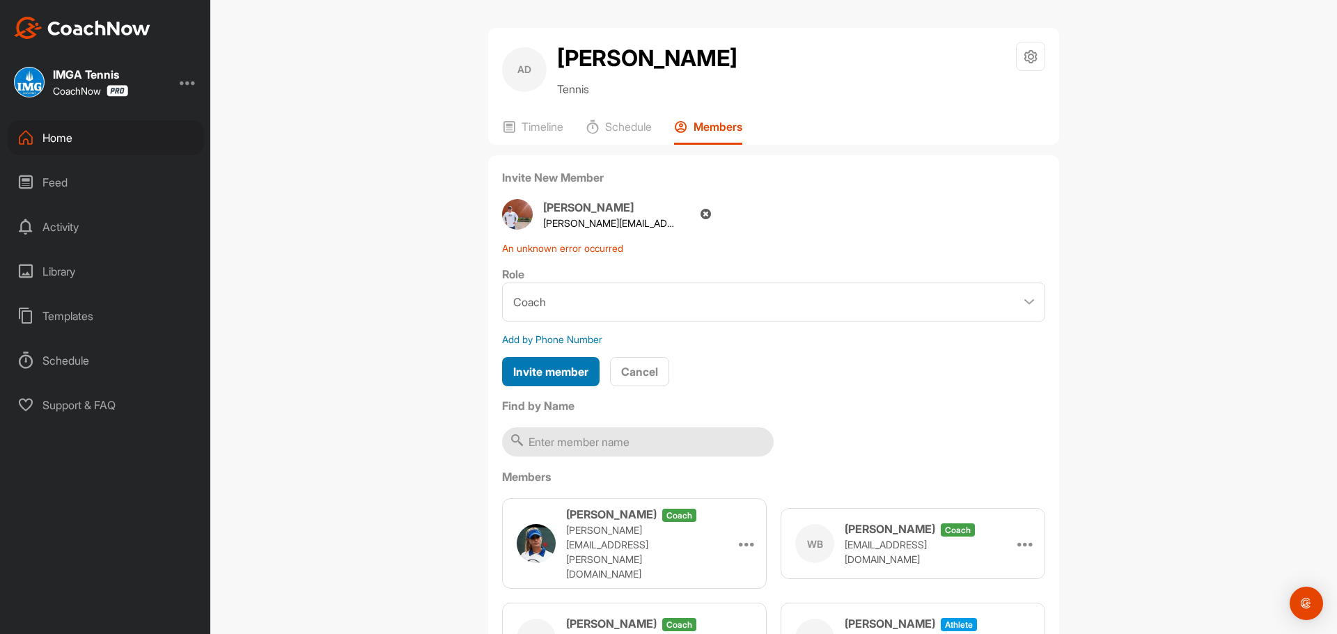
click at [564, 379] on span "Invite member" at bounding box center [550, 372] width 75 height 14
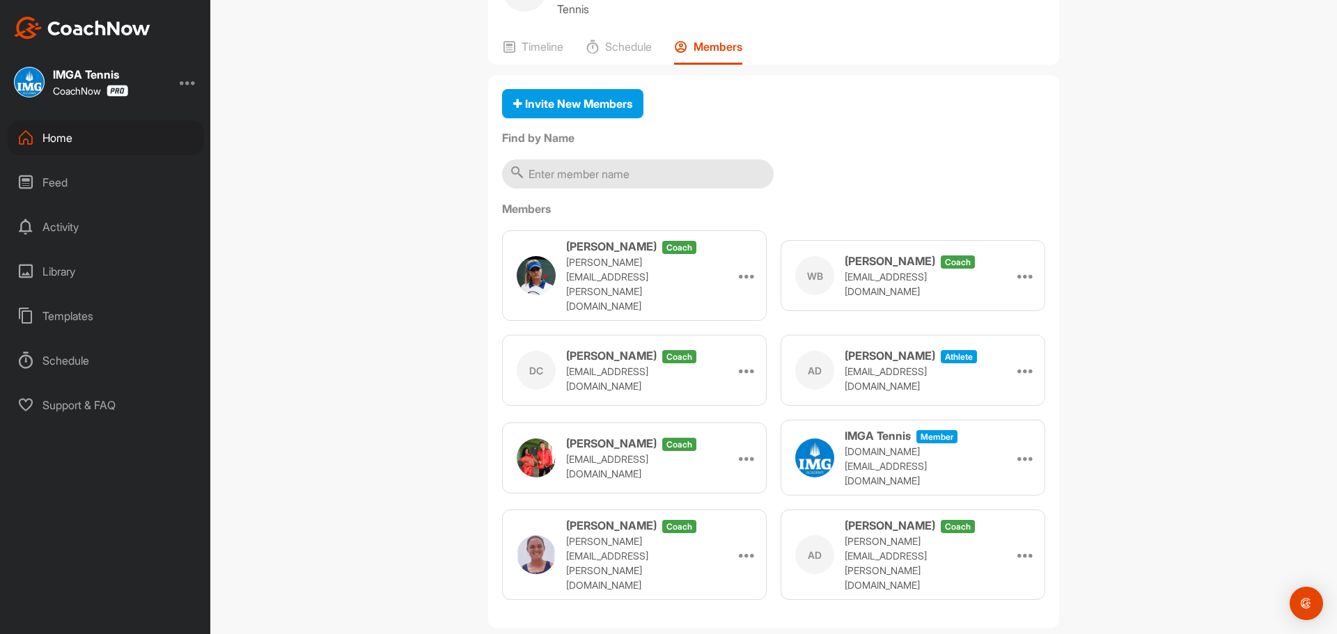
scroll to position [95, 0]
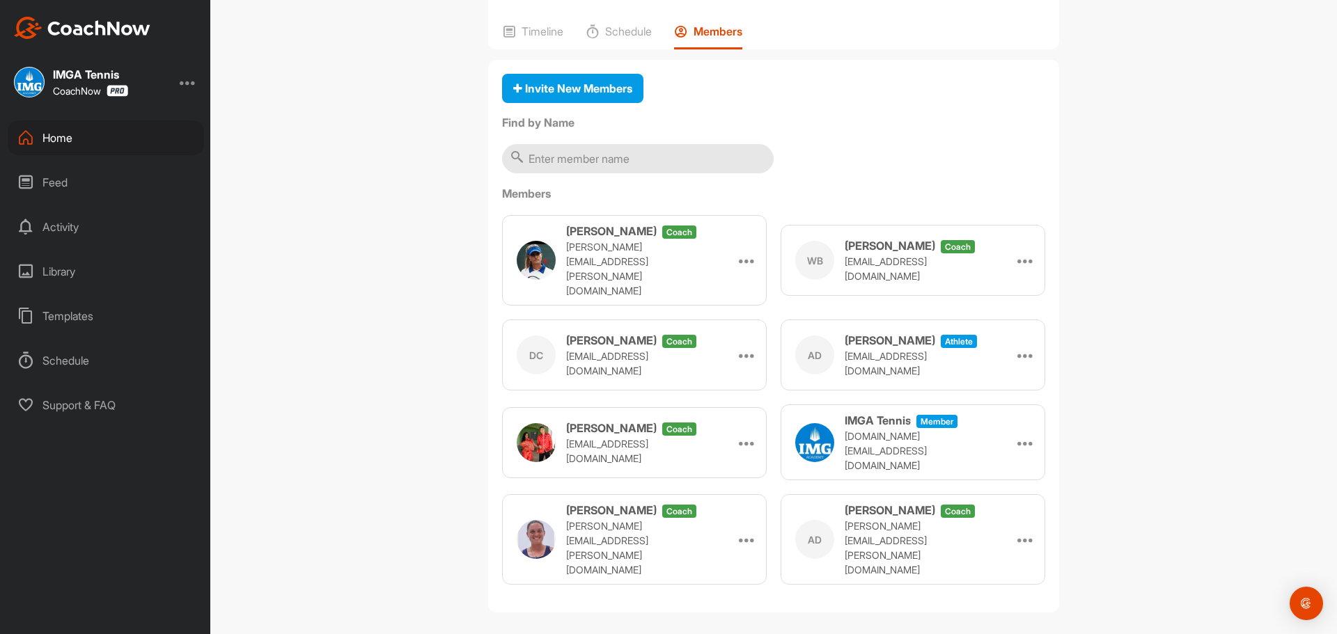
click at [538, 38] on p "Timeline" at bounding box center [543, 31] width 42 height 14
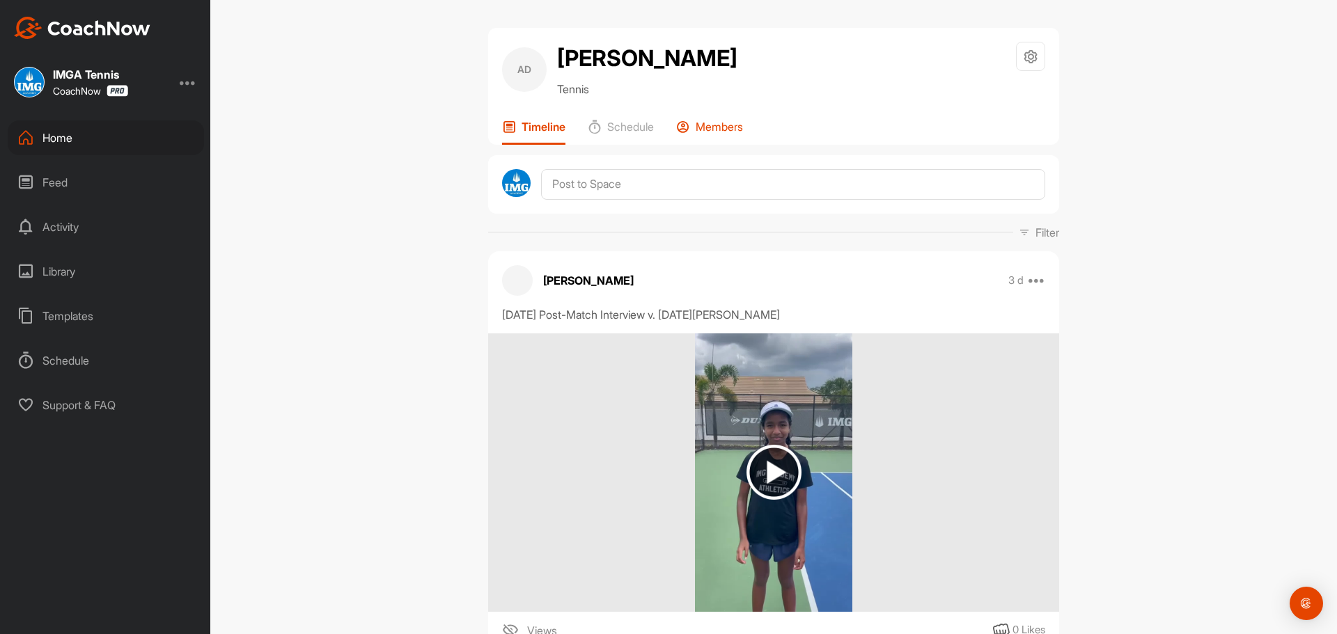
click at [724, 134] on p "Members" at bounding box center [719, 127] width 47 height 14
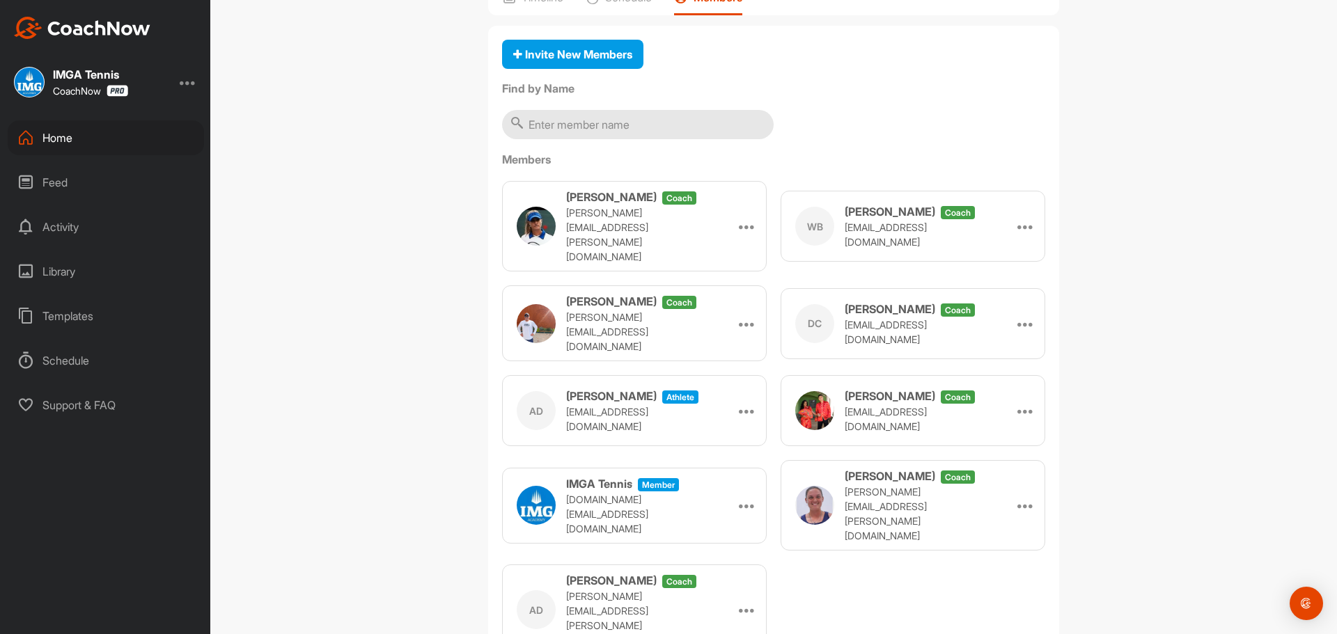
scroll to position [61, 0]
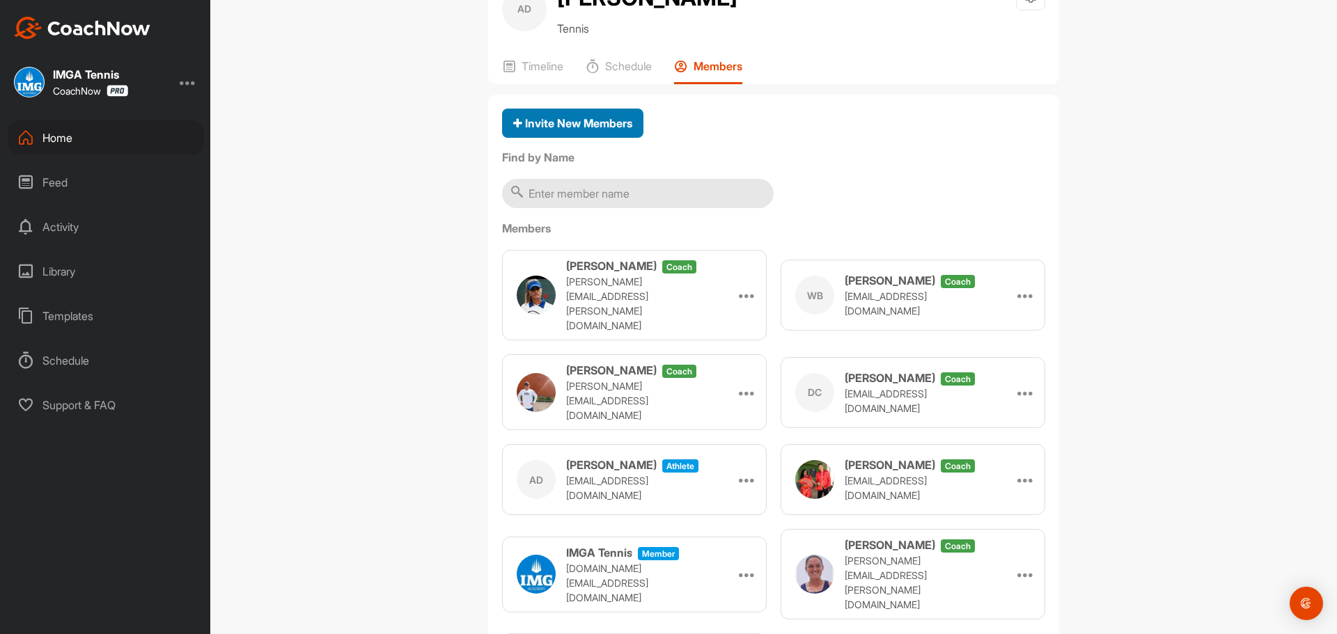
click at [570, 139] on button "Invite New Members" at bounding box center [572, 124] width 141 height 30
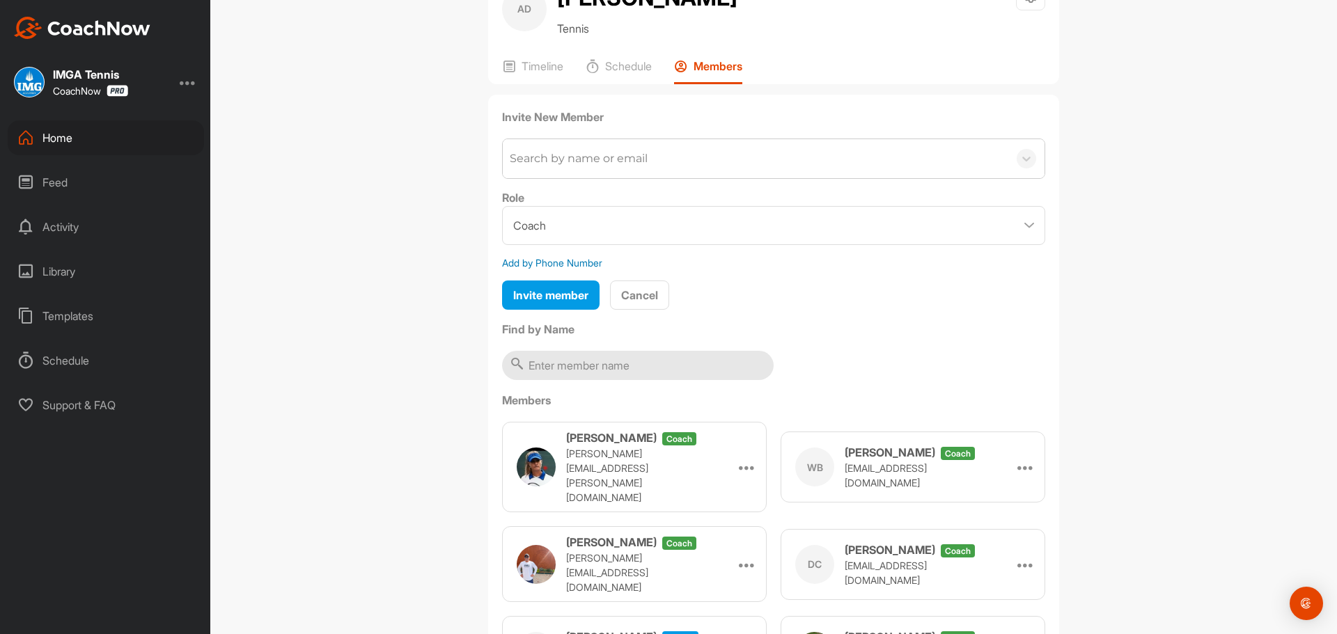
click at [564, 167] on div "Search by name or email" at bounding box center [579, 158] width 138 height 17
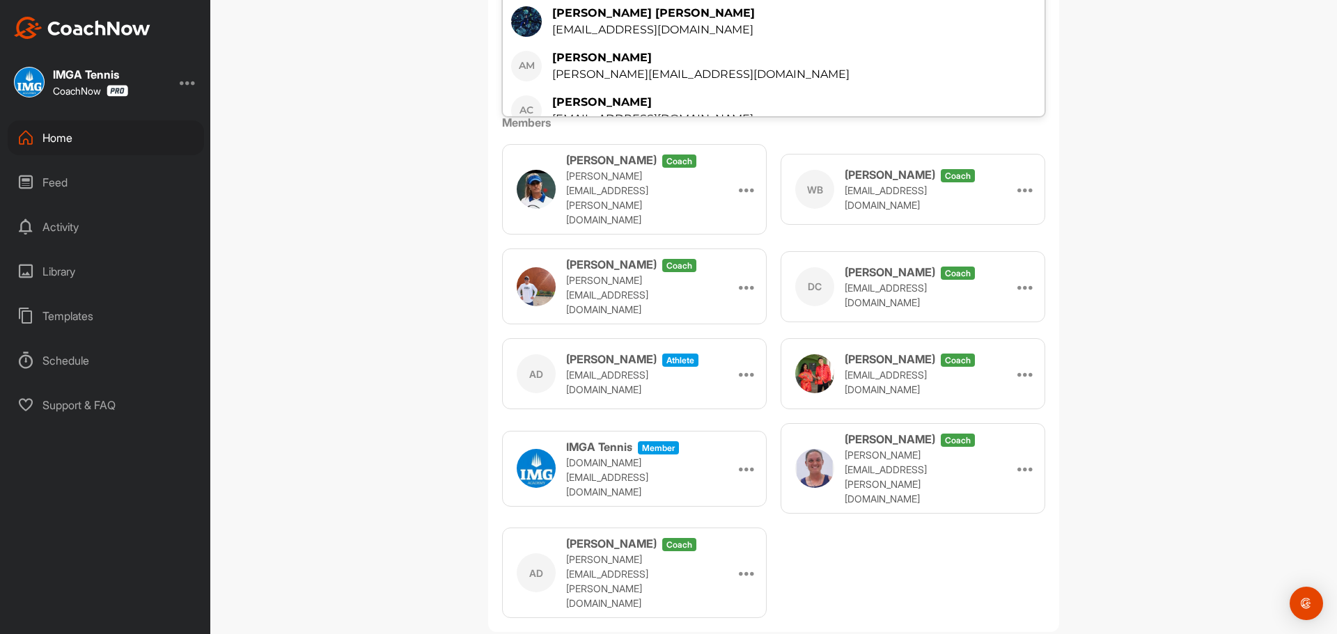
scroll to position [60, 0]
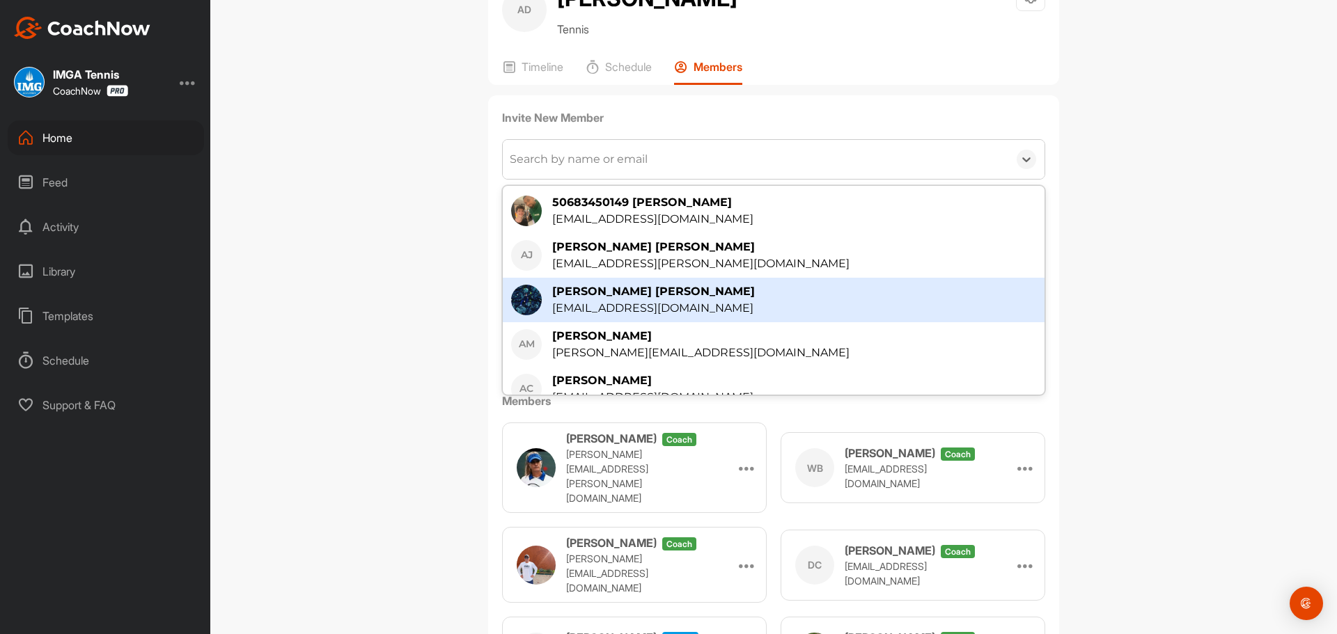
click at [691, 179] on div "Search by name or email" at bounding box center [756, 159] width 506 height 39
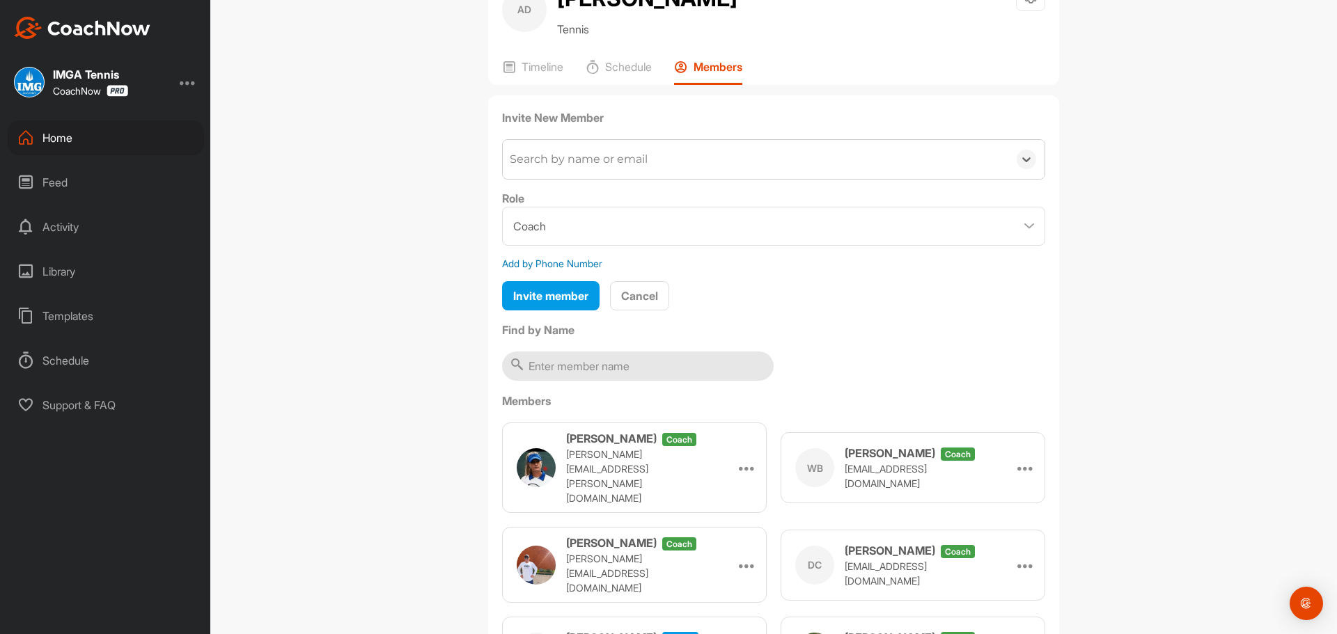
click at [691, 179] on div "Search by name or email" at bounding box center [756, 159] width 506 height 39
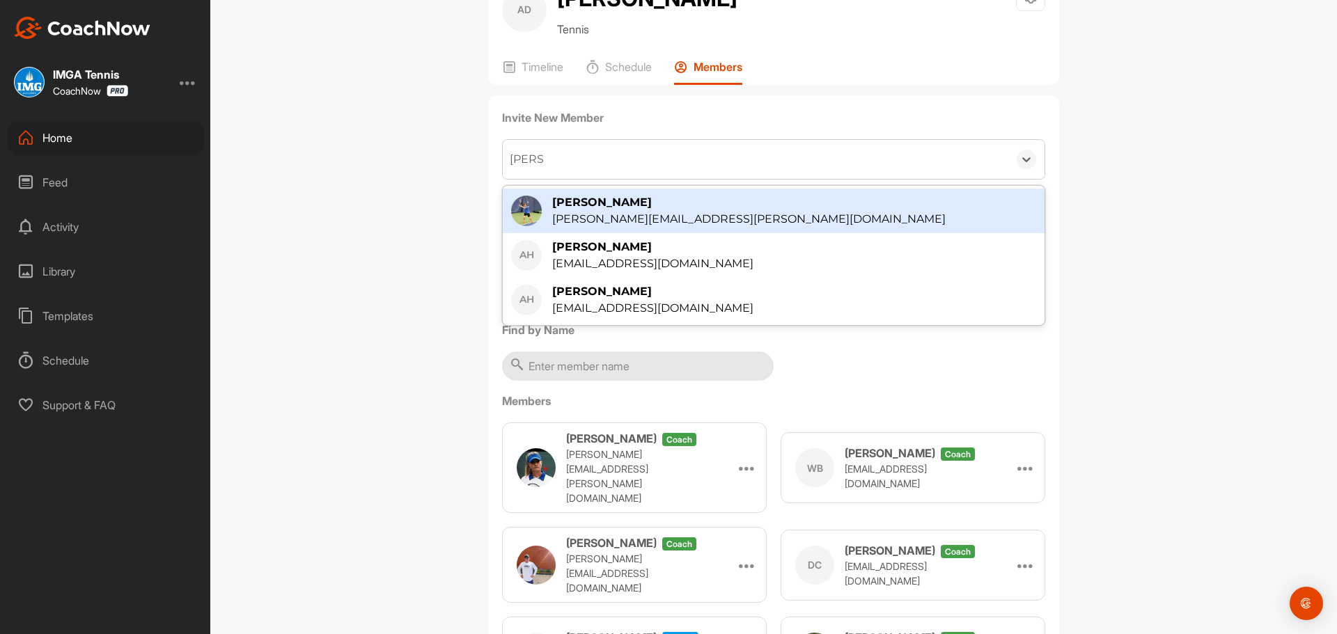
type input "[PERSON_NAME]"
click at [677, 211] on div "[PERSON_NAME]" at bounding box center [748, 202] width 393 height 17
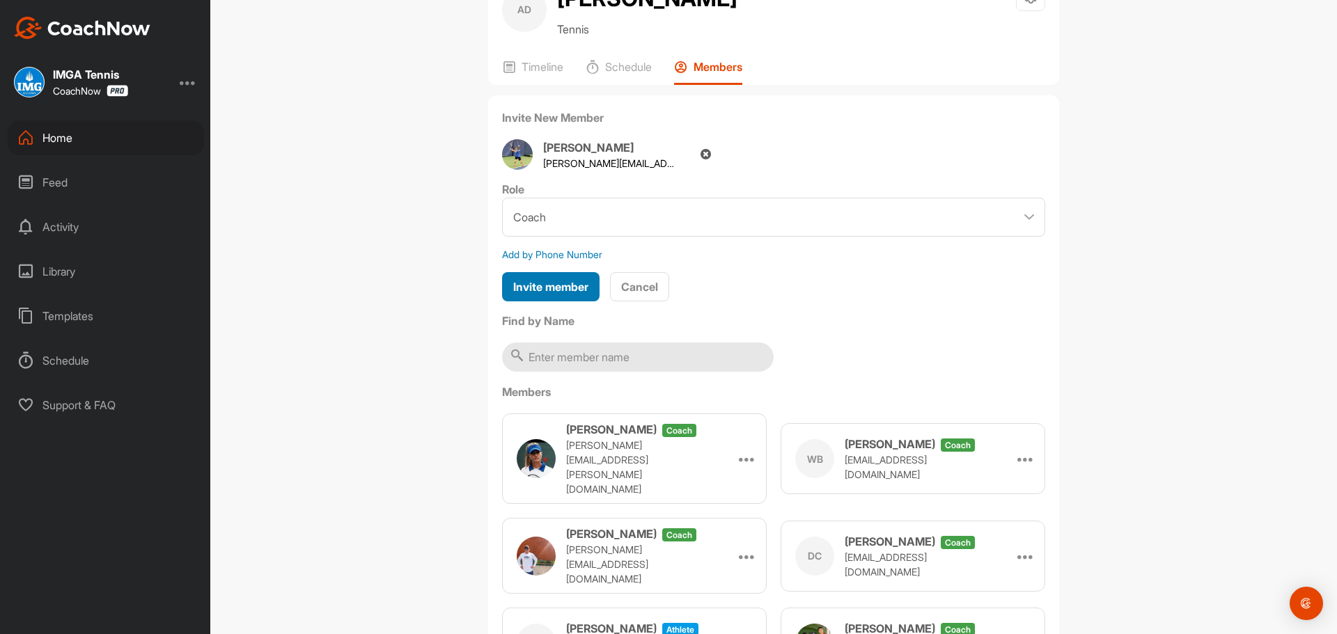
click at [547, 294] on span "Invite member" at bounding box center [550, 287] width 75 height 14
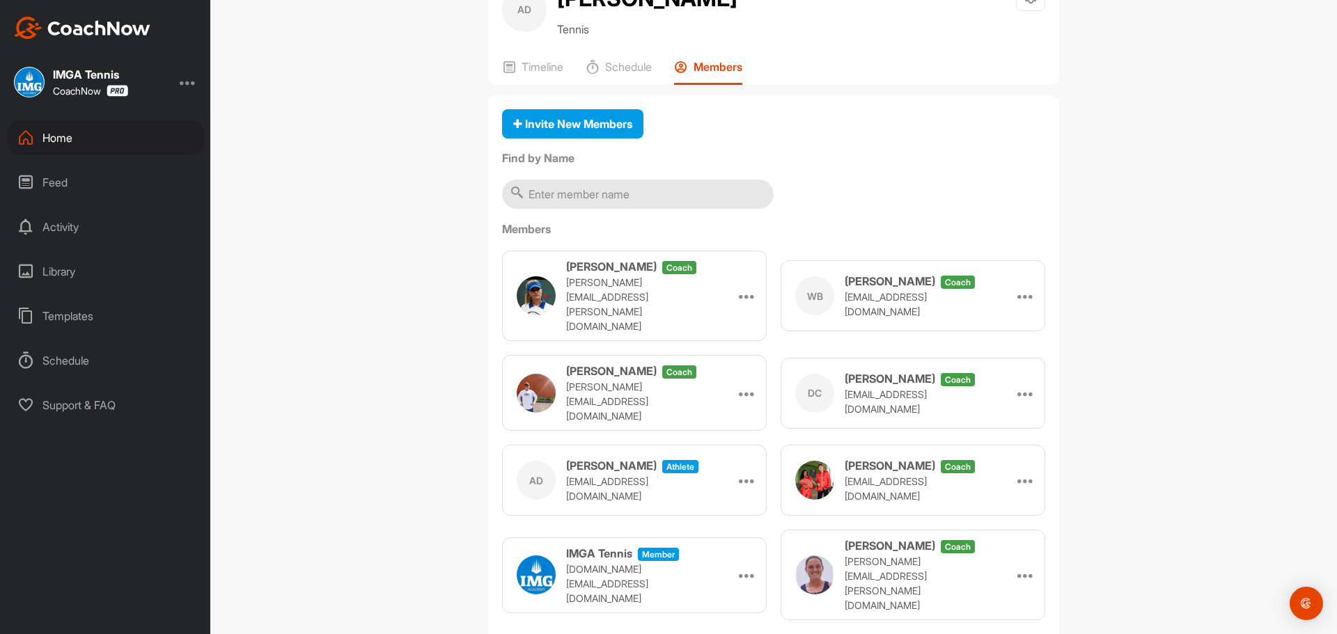
scroll to position [0, 0]
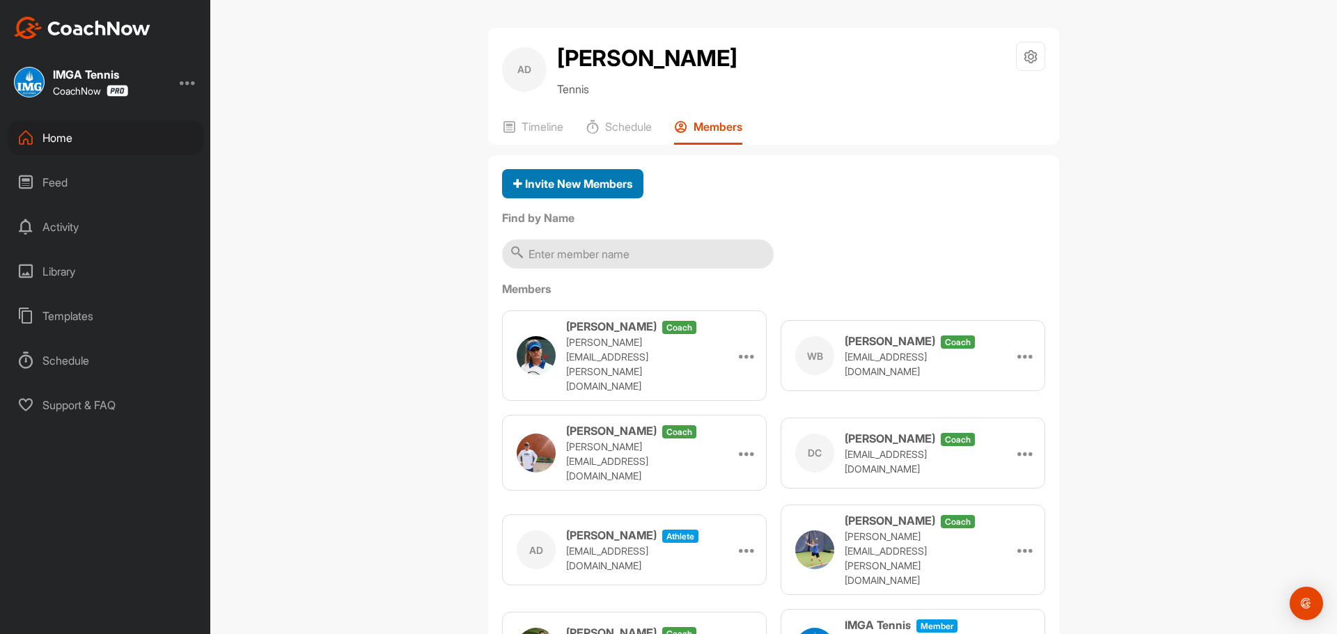
click at [574, 191] on span "Invite New Members" at bounding box center [572, 184] width 119 height 14
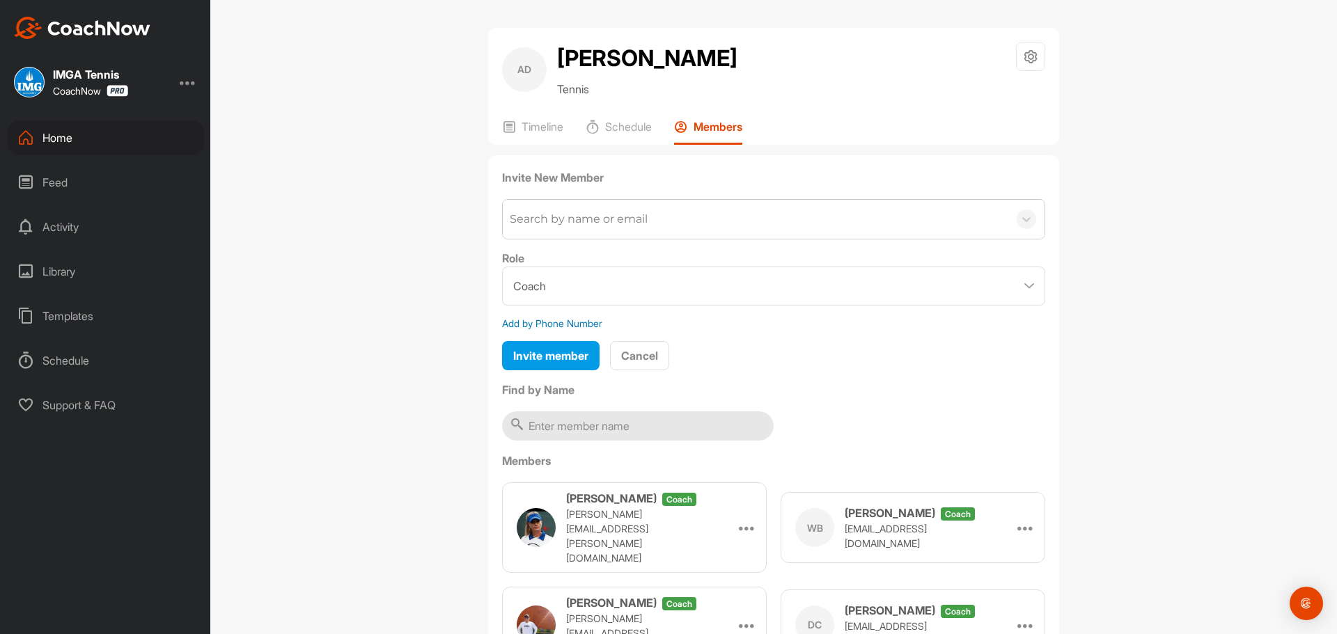
click at [587, 228] on div "Search by name or email" at bounding box center [579, 219] width 138 height 17
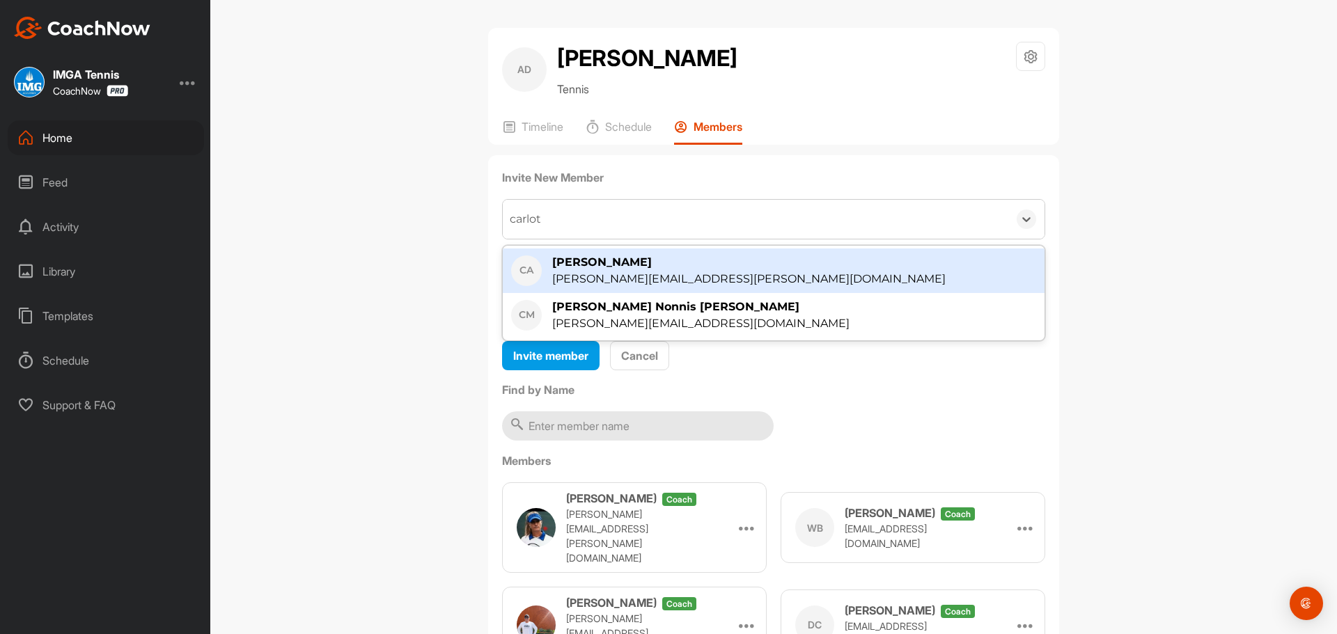
type input "carlott"
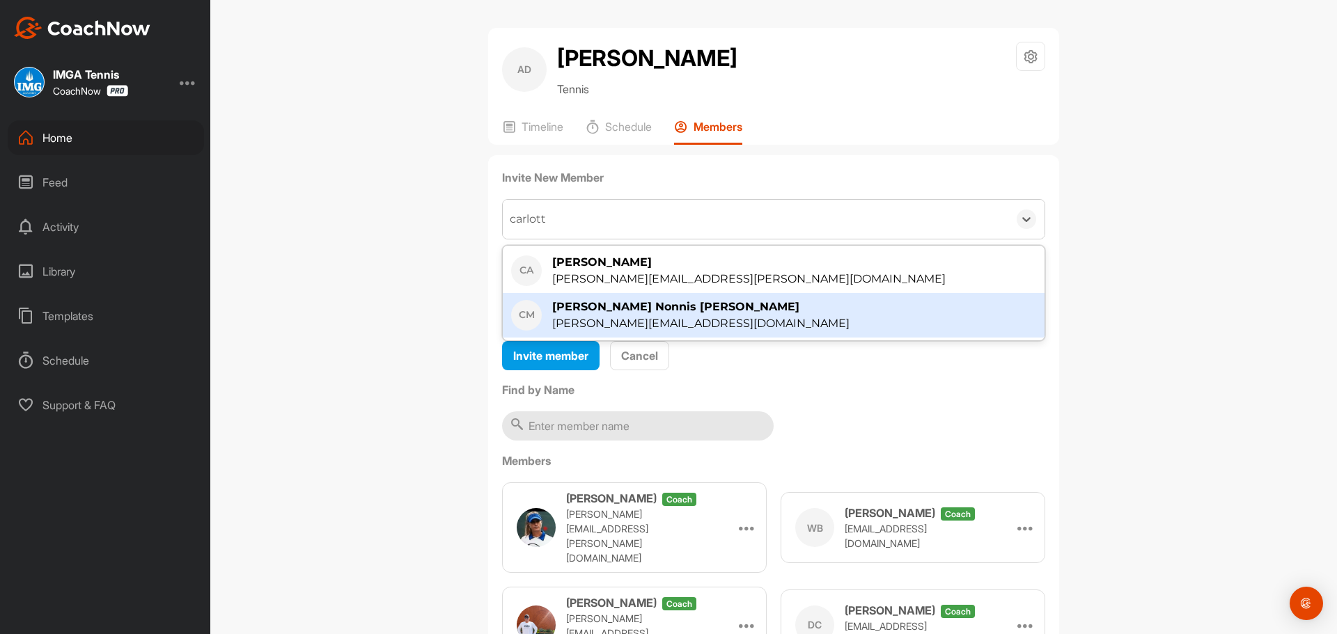
click at [584, 332] on div "[PERSON_NAME][EMAIL_ADDRESS][DOMAIN_NAME]" at bounding box center [700, 323] width 297 height 17
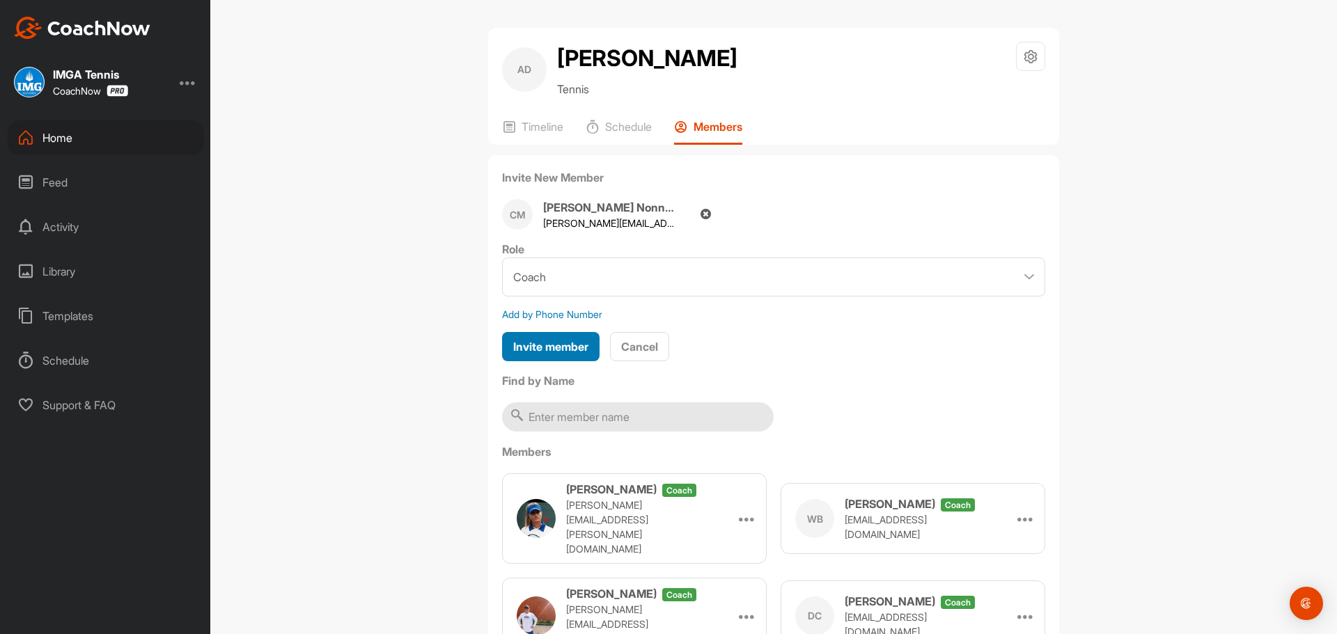
click at [559, 354] on span "Invite member" at bounding box center [550, 347] width 75 height 14
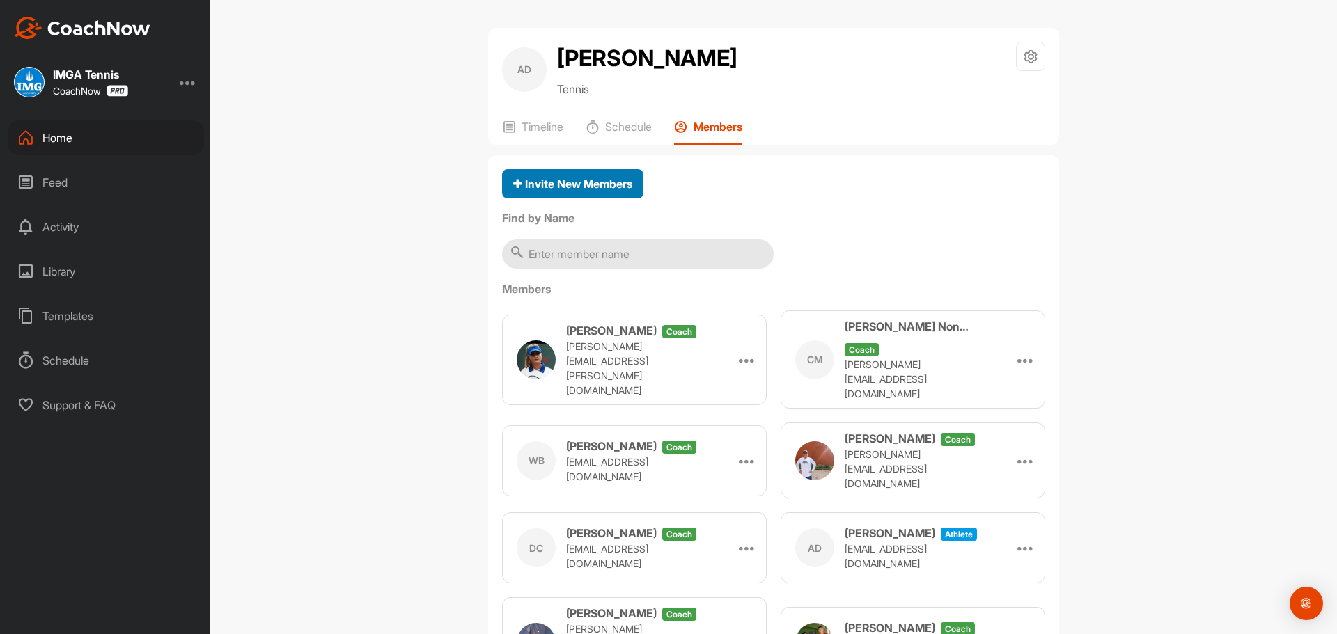
click at [584, 191] on span "Invite New Members" at bounding box center [572, 184] width 119 height 14
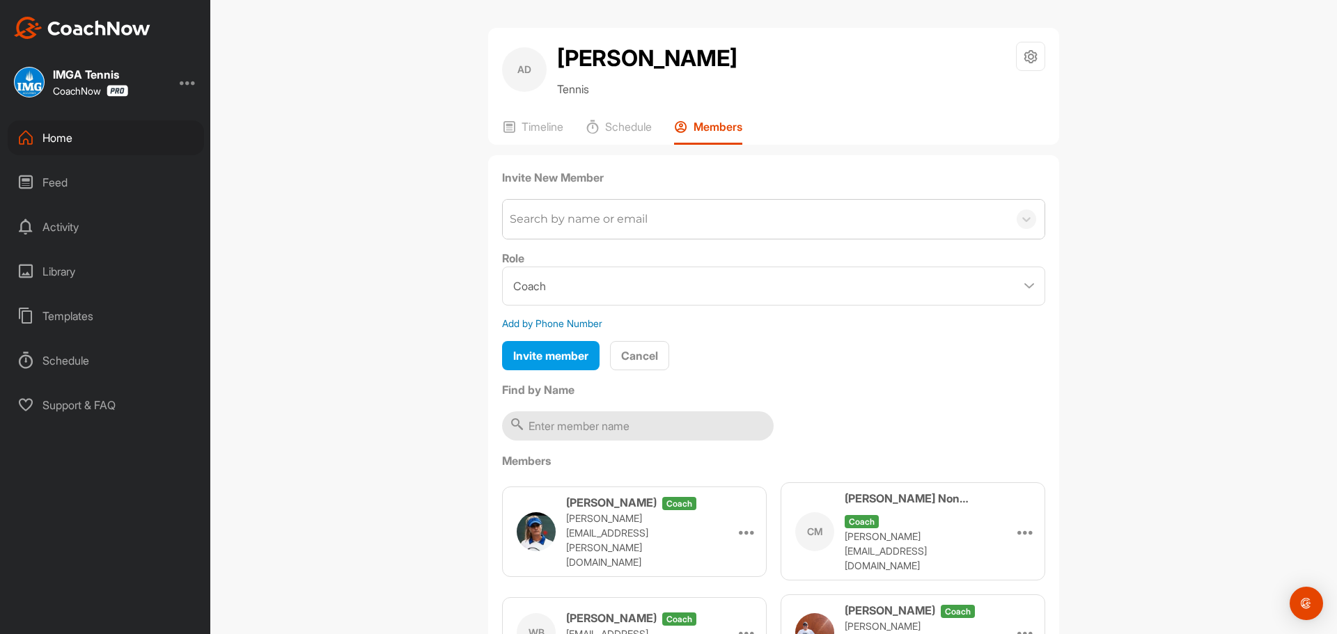
click at [577, 228] on div "Search by name or email" at bounding box center [579, 219] width 138 height 17
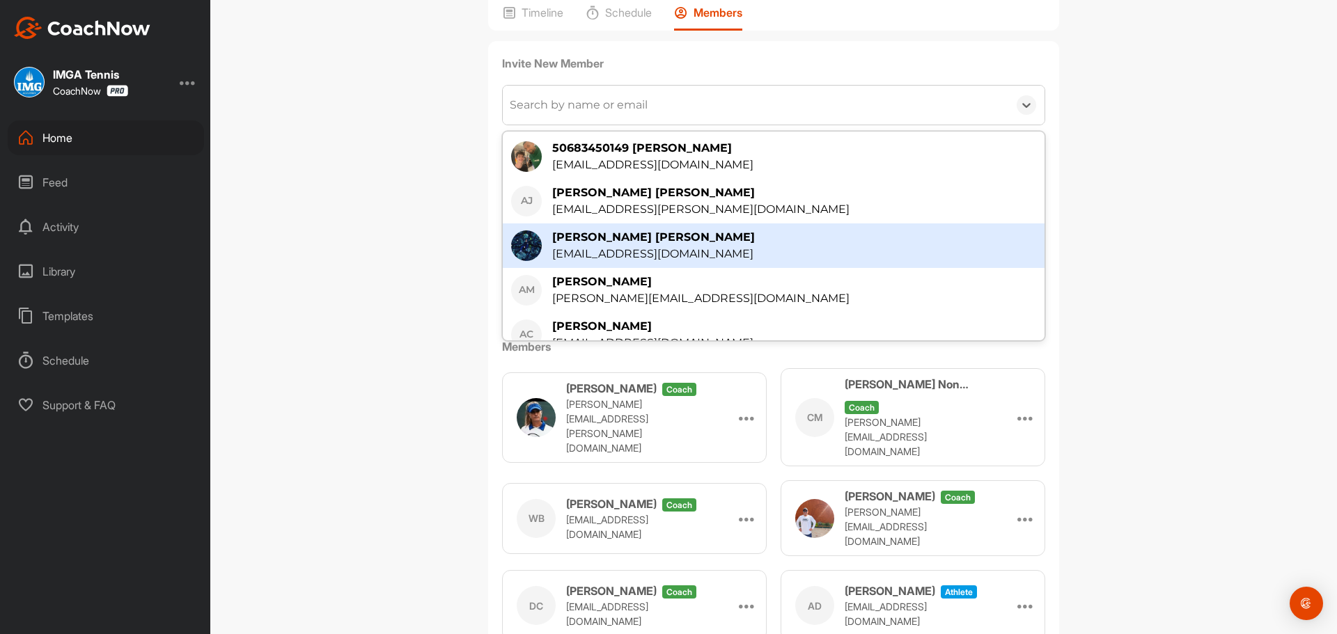
scroll to position [75, 0]
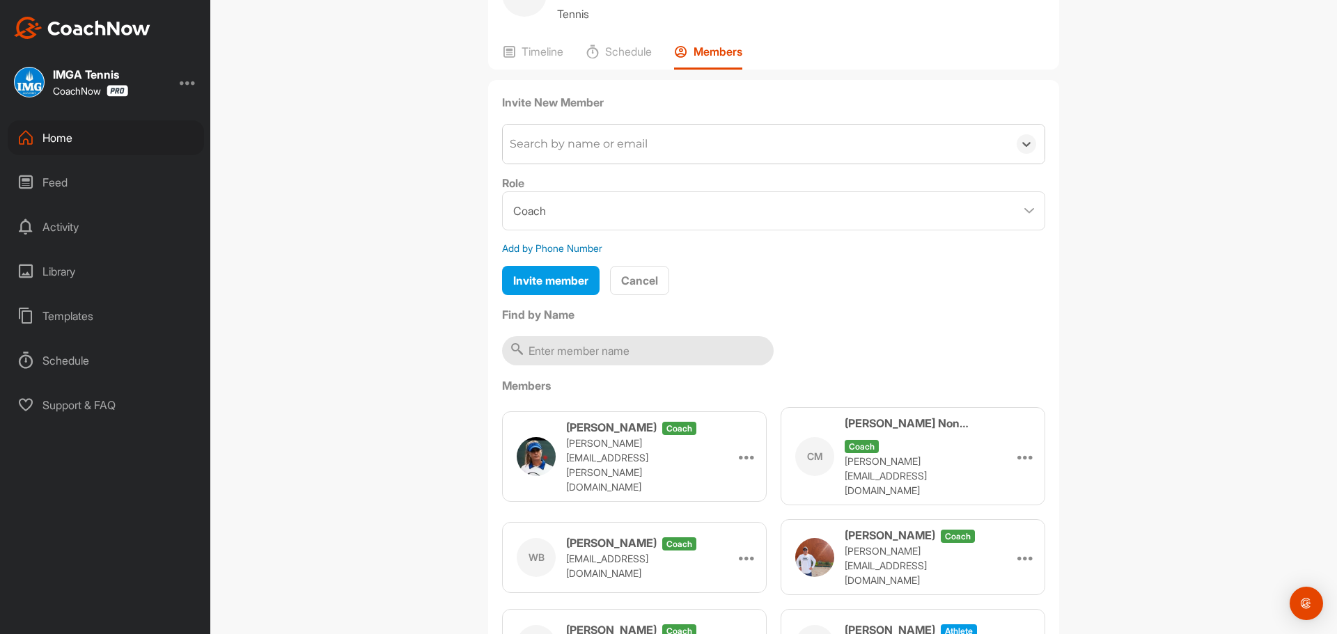
click at [580, 164] on div "Search by name or email" at bounding box center [756, 144] width 506 height 39
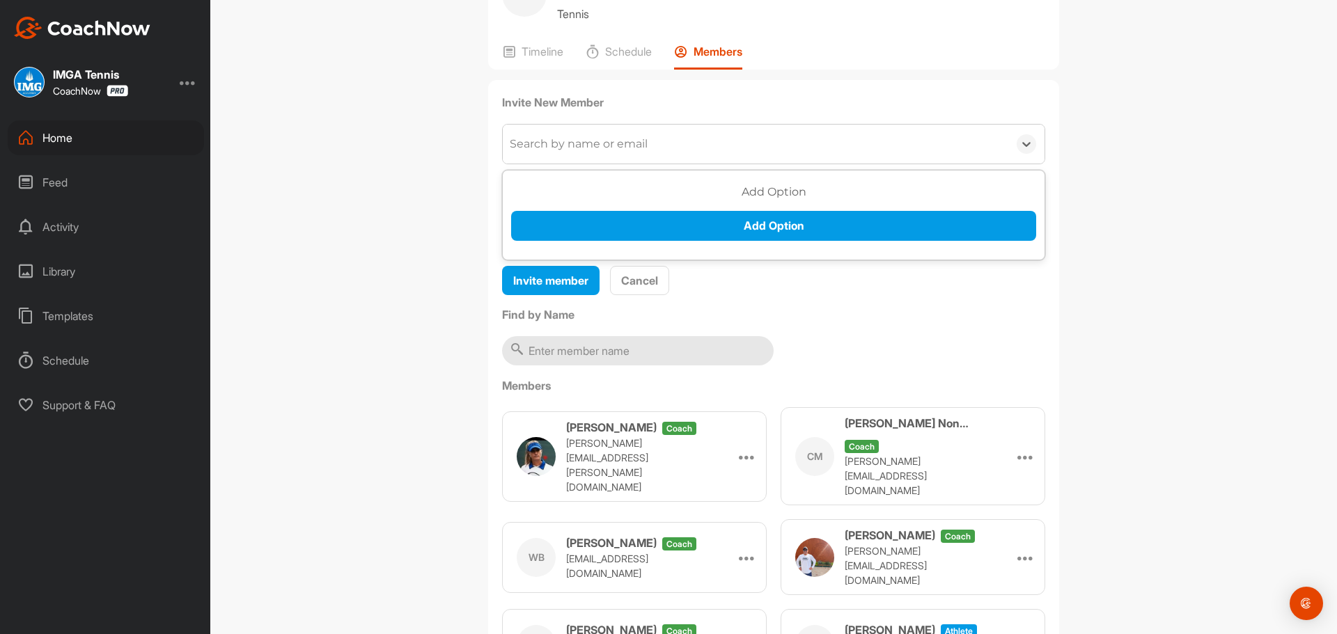
click at [580, 164] on div "Search by name or email" at bounding box center [756, 144] width 506 height 39
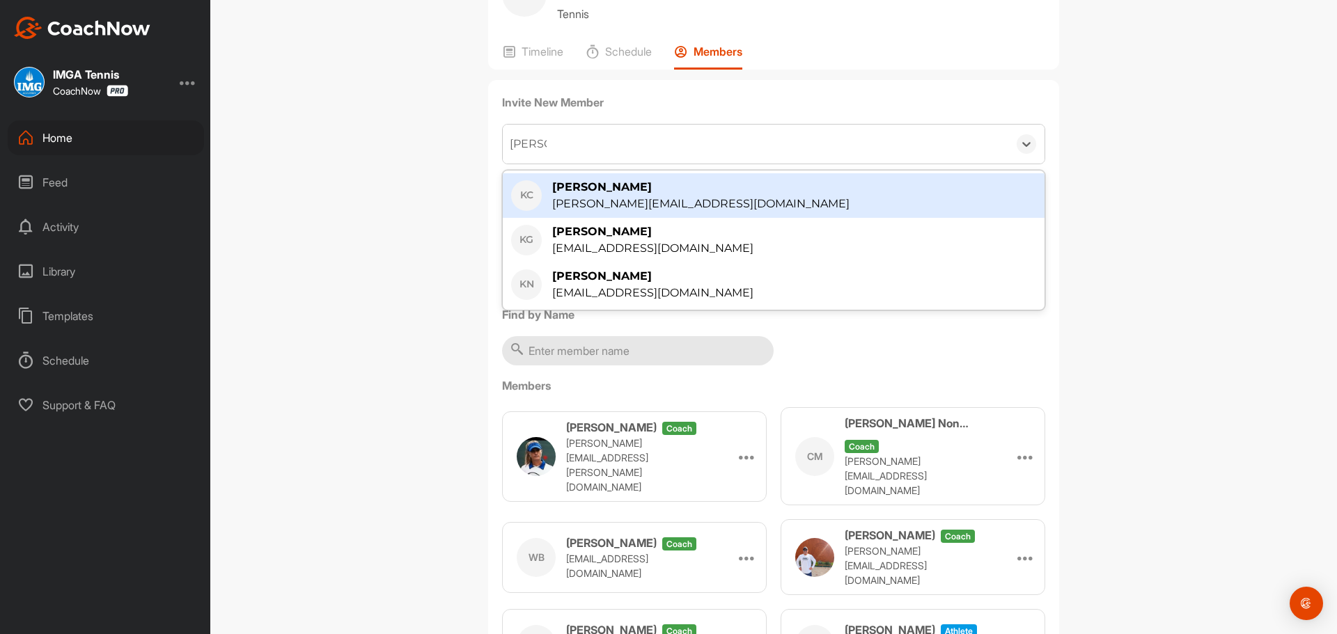
type input "[PERSON_NAME]"
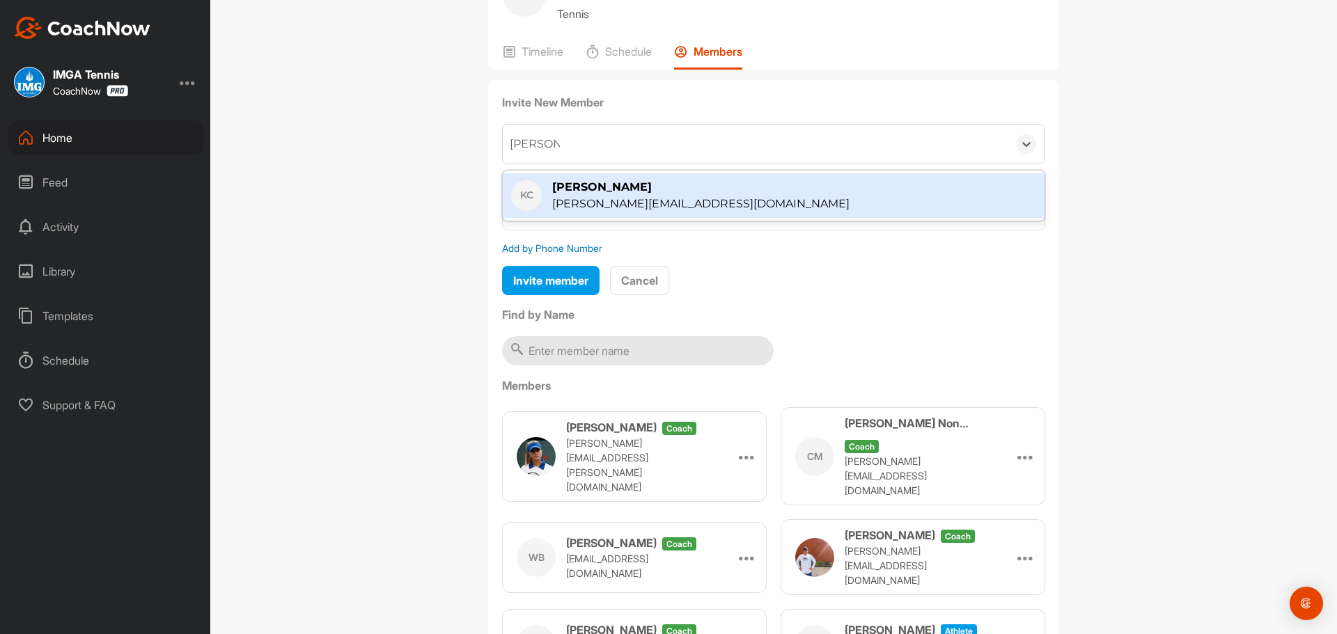
click at [577, 212] on div "[PERSON_NAME][EMAIL_ADDRESS][DOMAIN_NAME]" at bounding box center [700, 204] width 297 height 17
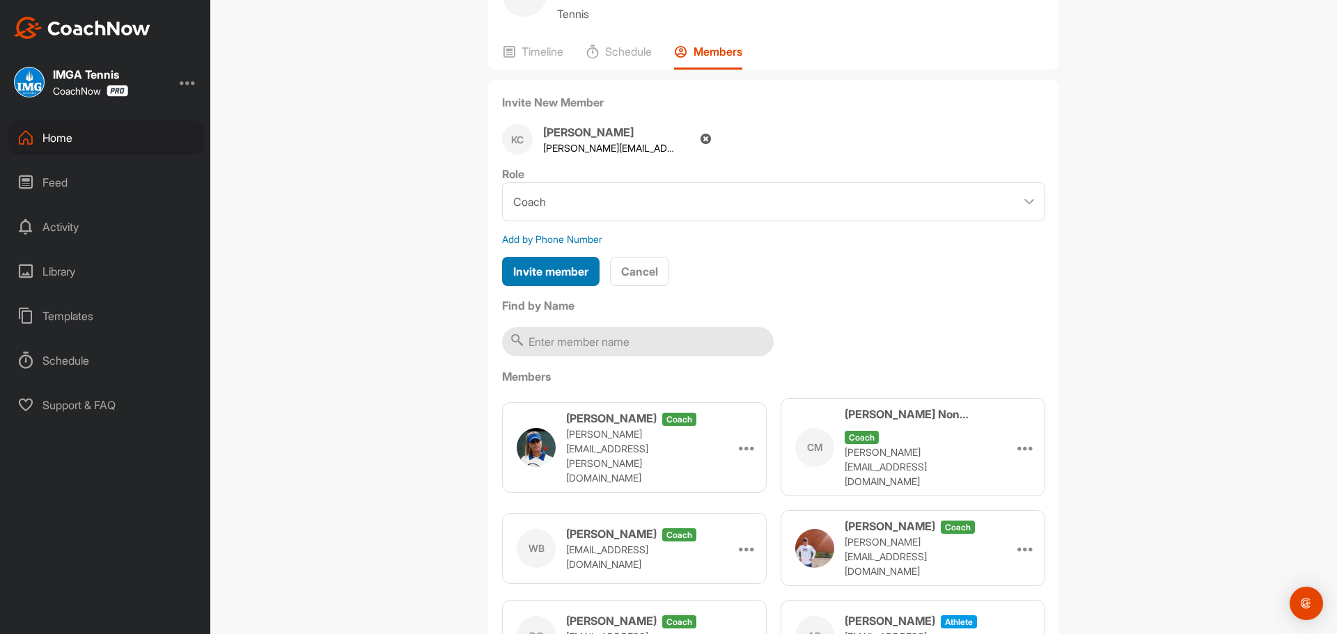
click at [560, 279] on span "Invite member" at bounding box center [550, 272] width 75 height 14
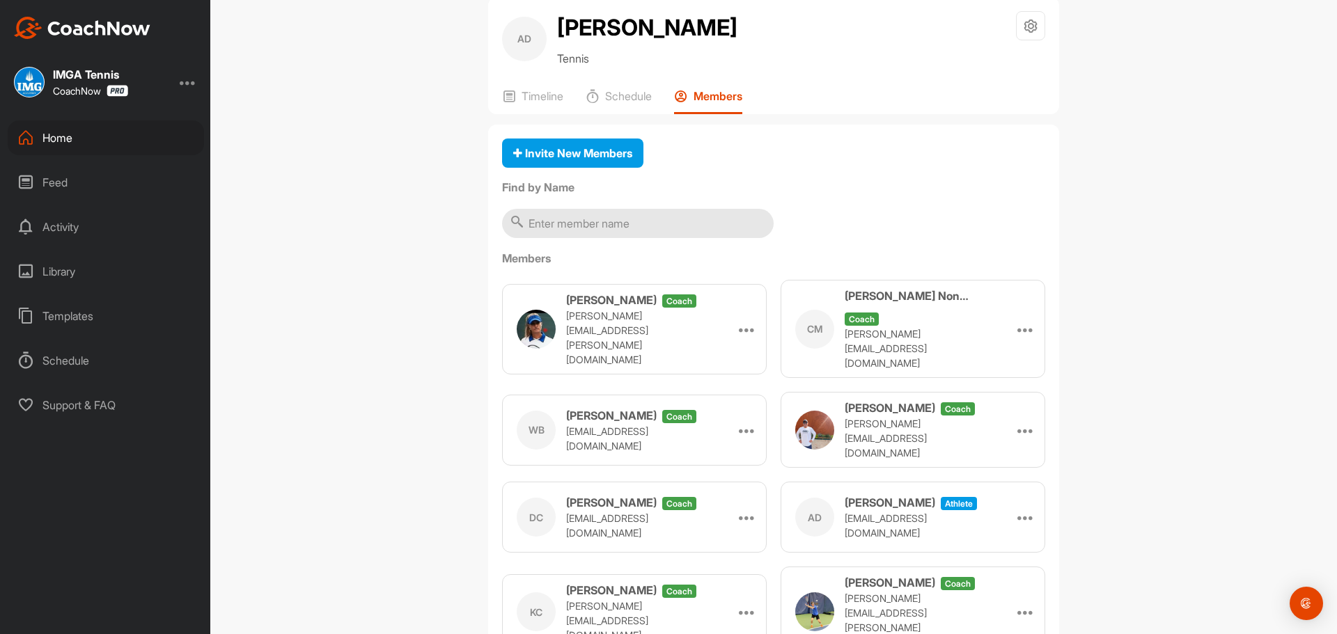
scroll to position [0, 0]
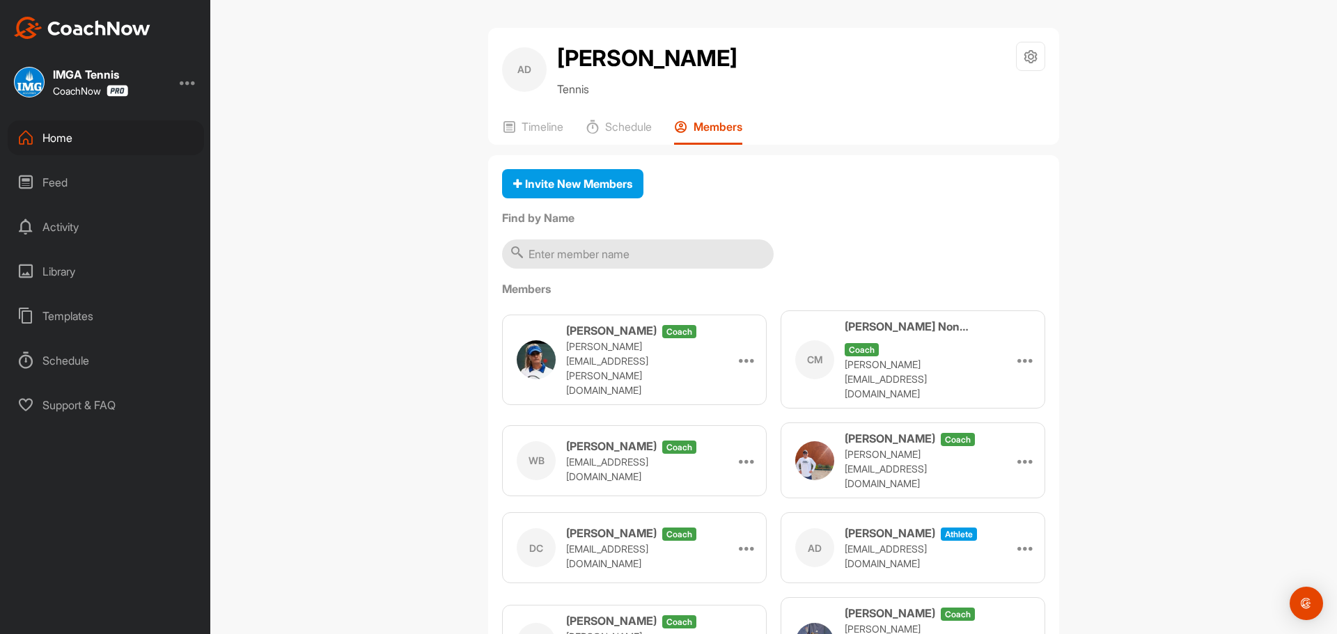
click at [85, 137] on div "Home" at bounding box center [106, 137] width 196 height 35
